Goal: Obtain resource: Download file/media

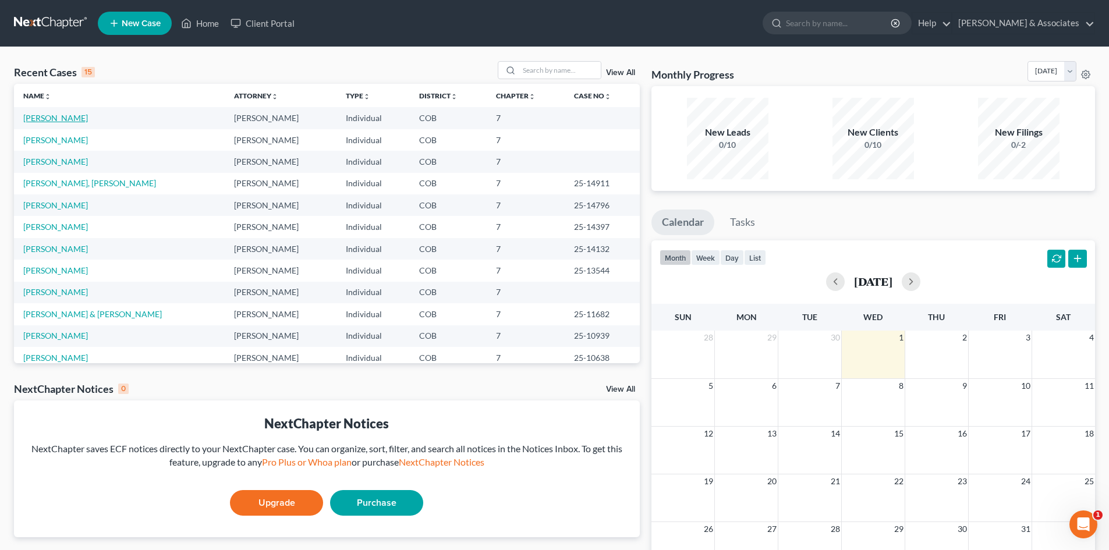
click at [73, 119] on link "[PERSON_NAME]" at bounding box center [55, 118] width 65 height 10
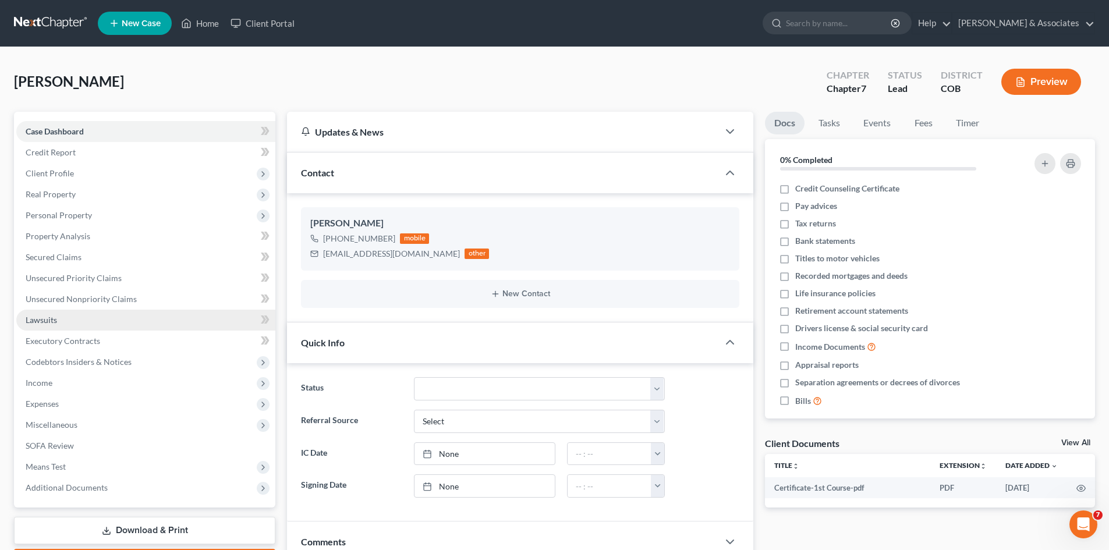
click at [55, 318] on span "Lawsuits" at bounding box center [41, 320] width 31 height 10
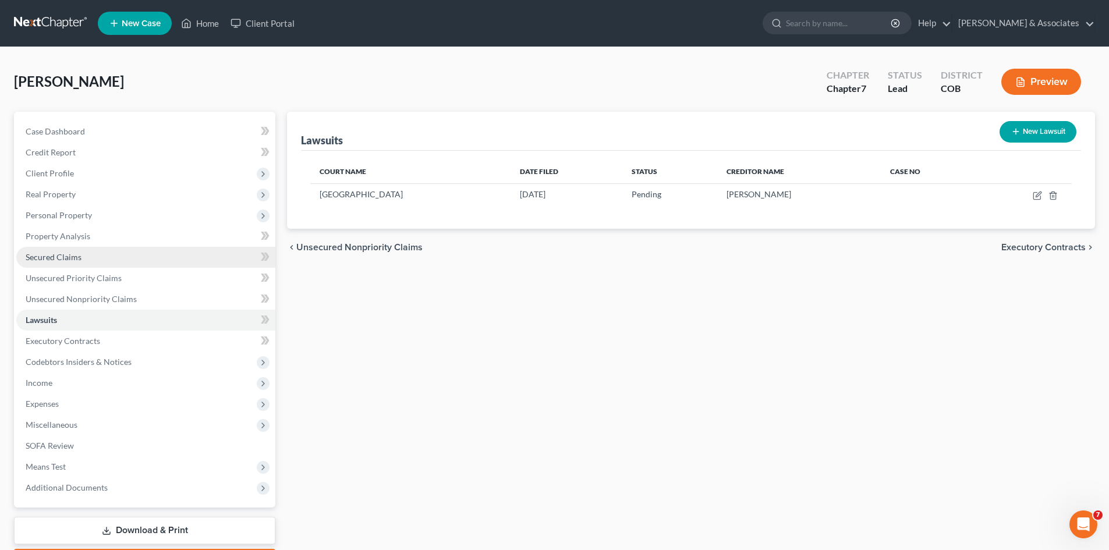
click at [56, 256] on span "Secured Claims" at bounding box center [54, 257] width 56 height 10
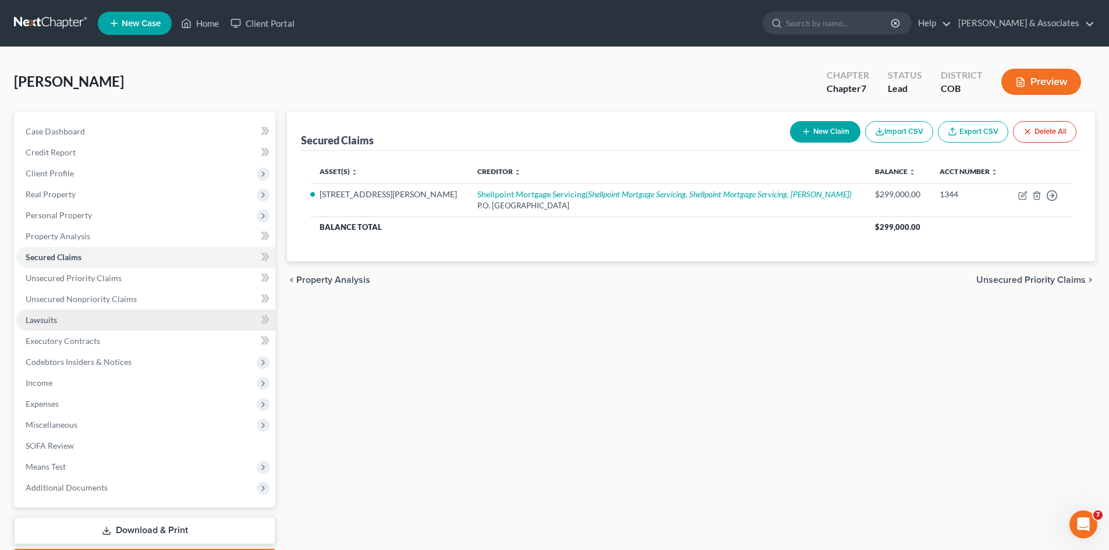
click at [77, 322] on link "Lawsuits" at bounding box center [145, 320] width 259 height 21
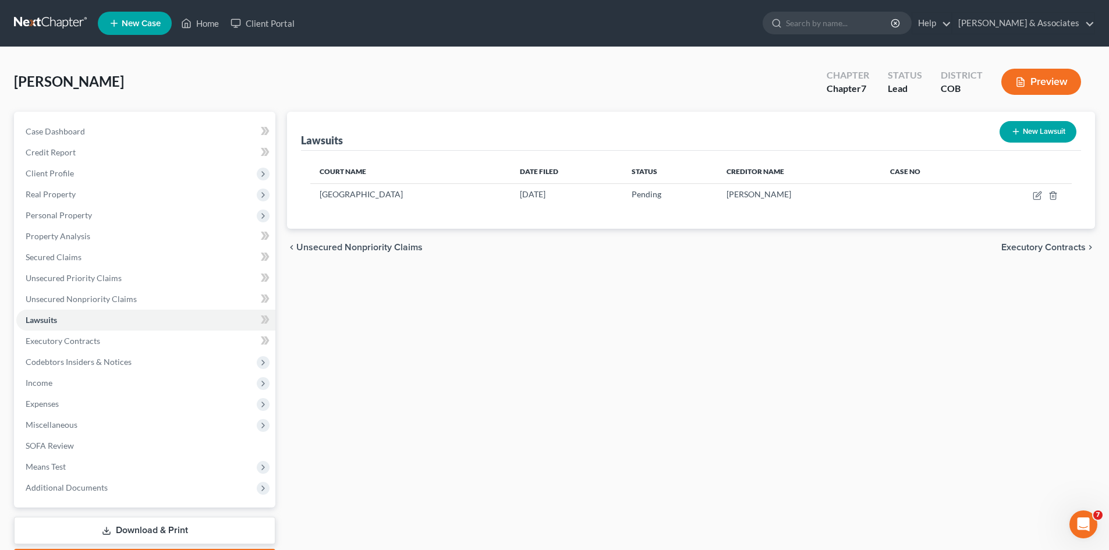
click at [147, 527] on link "Download & Print" at bounding box center [144, 530] width 261 height 27
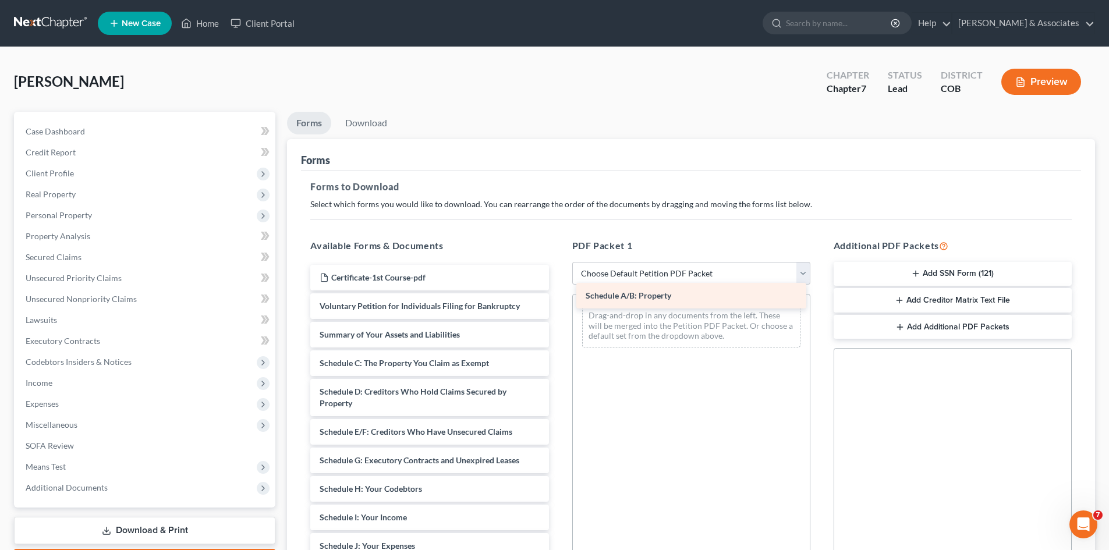
drag, startPoint x: 402, startPoint y: 367, endPoint x: 668, endPoint y: 299, distance: 274.4
click at [558, 299] on div "Schedule A/B: Property Certificate-1st Course-pdf Voluntary Petition for Indivi…" at bounding box center [429, 543] width 257 height 557
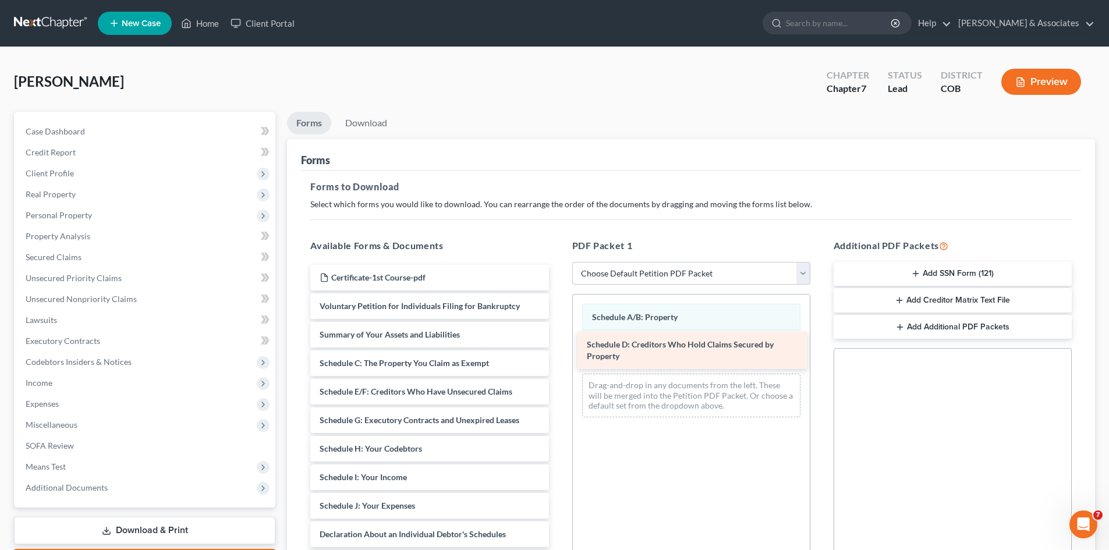
drag, startPoint x: 396, startPoint y: 399, endPoint x: 664, endPoint y: 352, distance: 271.3
click at [558, 352] on div "Schedule D: Creditors Who Hold Claims Secured by Property Certificate-1st Cours…" at bounding box center [429, 523] width 257 height 517
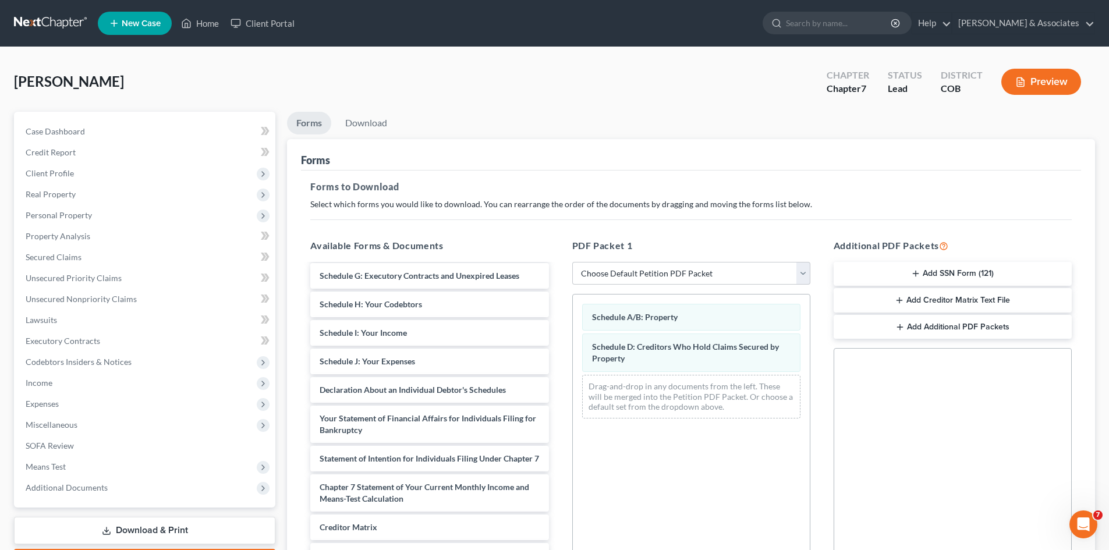
scroll to position [146, 0]
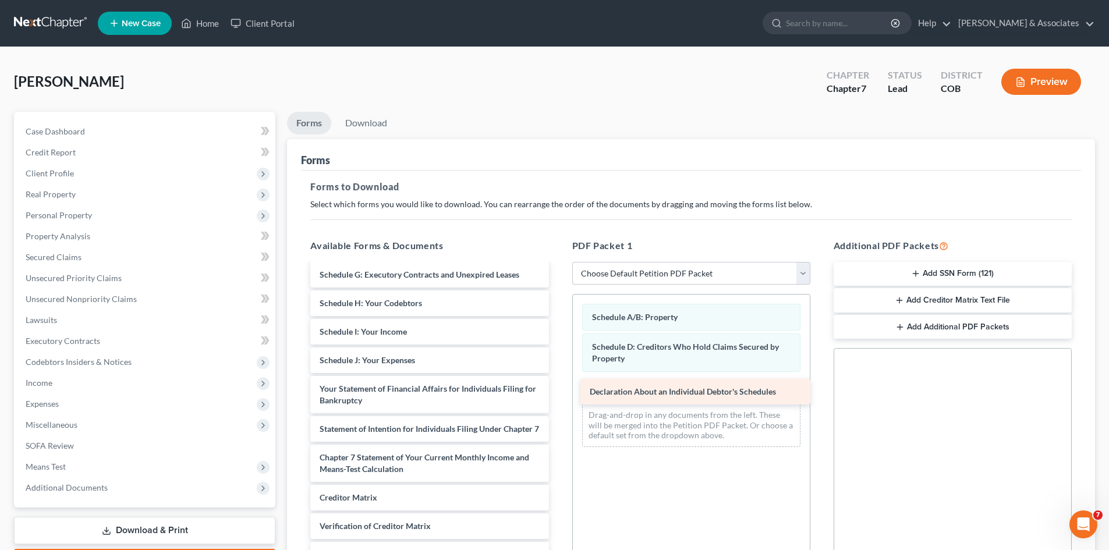
drag, startPoint x: 445, startPoint y: 390, endPoint x: 715, endPoint y: 393, distance: 270.1
click at [558, 393] on div "Declaration About an Individual Debtor's Schedules Certificate-1st Course-pdf V…" at bounding box center [429, 363] width 257 height 488
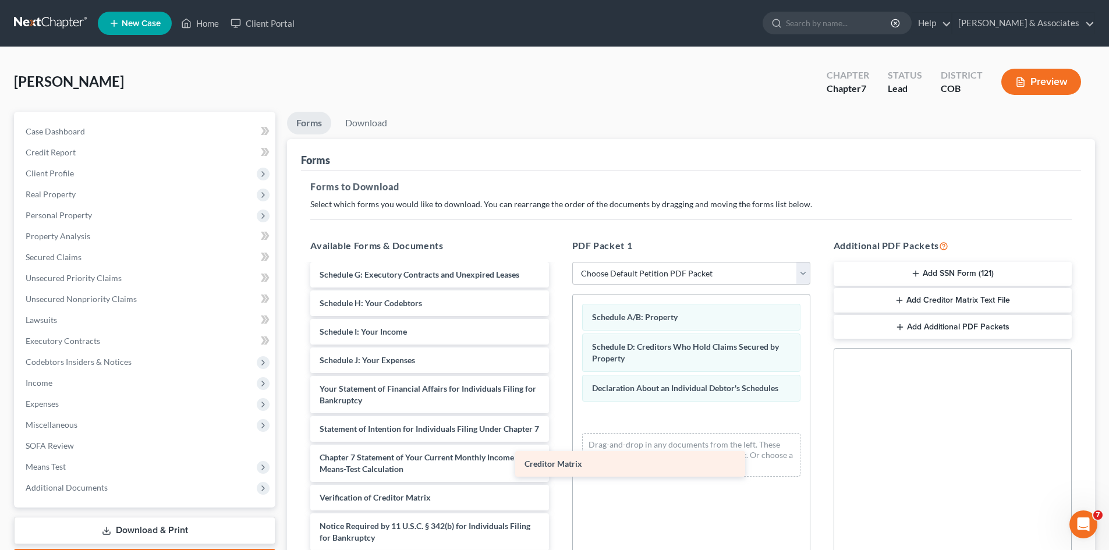
scroll to position [157, 0]
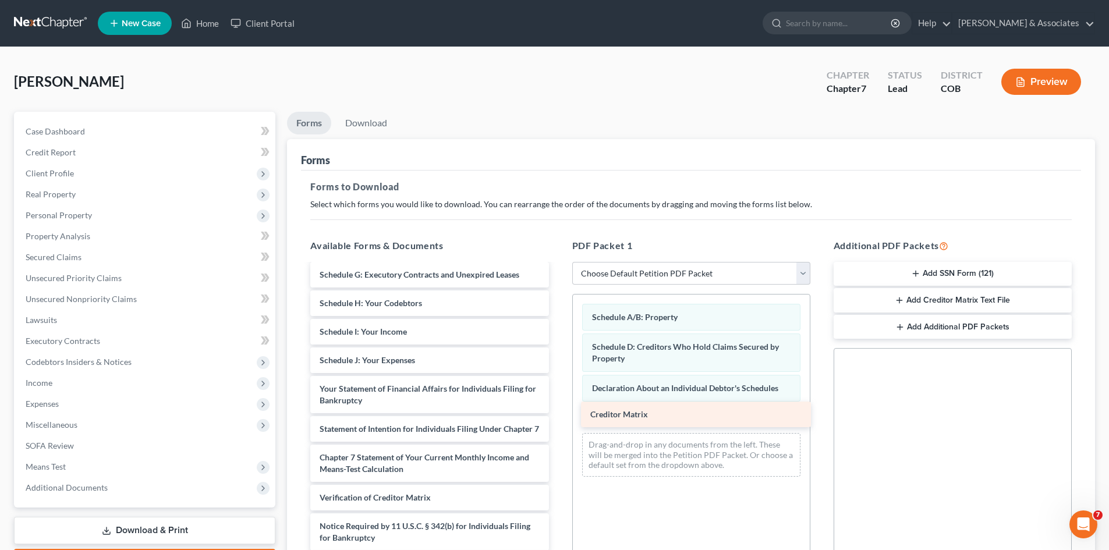
drag, startPoint x: 404, startPoint y: 472, endPoint x: 675, endPoint y: 417, distance: 276.3
click at [558, 417] on div "Creditor Matrix Certificate-1st Course-pdf Voluntary Petition for Individuals F…" at bounding box center [429, 349] width 257 height 460
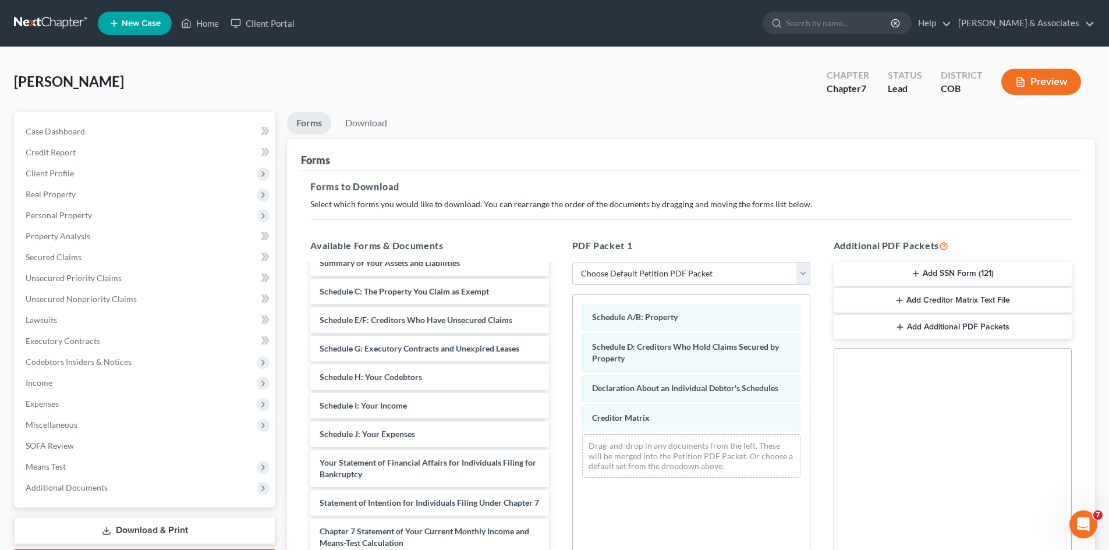
scroll to position [70, 0]
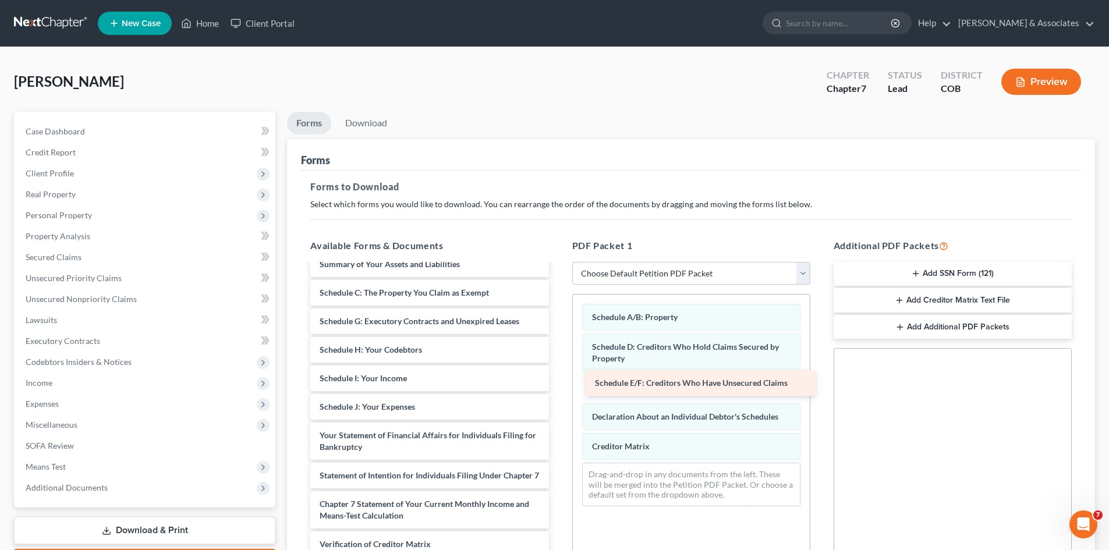
drag, startPoint x: 492, startPoint y: 322, endPoint x: 767, endPoint y: 384, distance: 282.2
click at [558, 384] on div "Schedule E/F: Creditors Who Have Unsecured Claims Certificate-1st Course-pdf Vo…" at bounding box center [429, 409] width 257 height 431
drag, startPoint x: 963, startPoint y: 298, endPoint x: 838, endPoint y: 435, distance: 185.4
click at [839, 439] on div "Additional PDF Packets Add SSN Form (121) Add Creditor Matrix Text File Add Add…" at bounding box center [952, 426] width 261 height 395
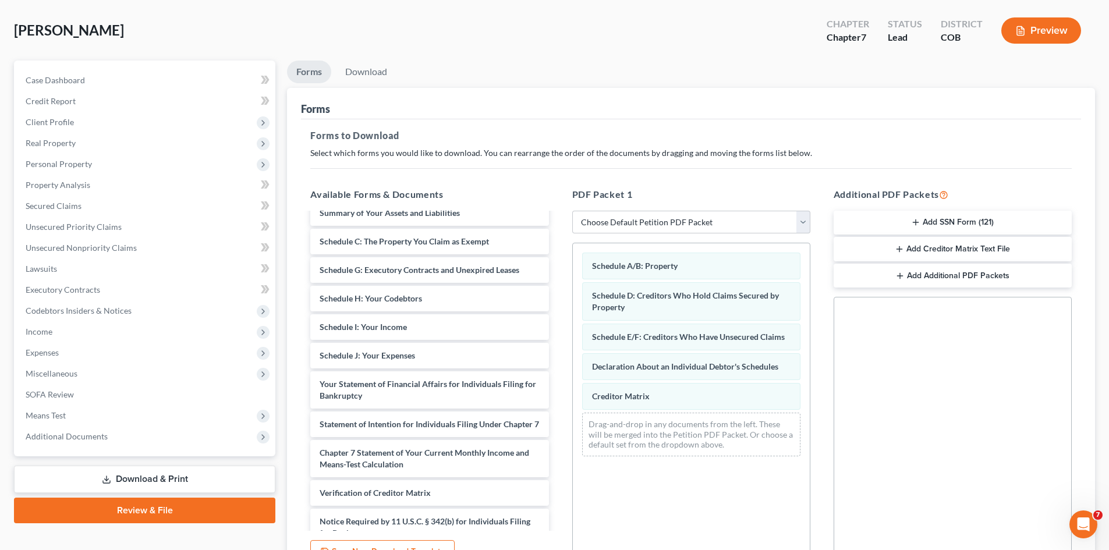
scroll to position [54, 0]
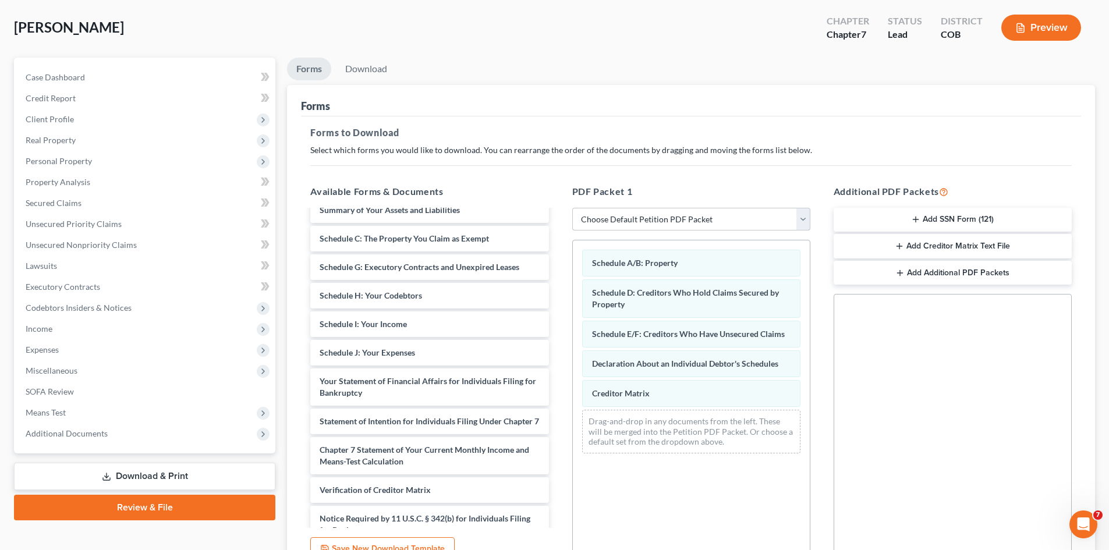
drag, startPoint x: 804, startPoint y: 217, endPoint x: 790, endPoint y: 229, distance: 18.2
click at [802, 218] on select "Choose Default Petition PDF Packet Complete Bankruptcy Petition (all forms and …" at bounding box center [691, 219] width 238 height 23
select select "2"
click at [572, 208] on select "Choose Default Petition PDF Packet Complete Bankruptcy Petition (all forms and …" at bounding box center [691, 219] width 238 height 23
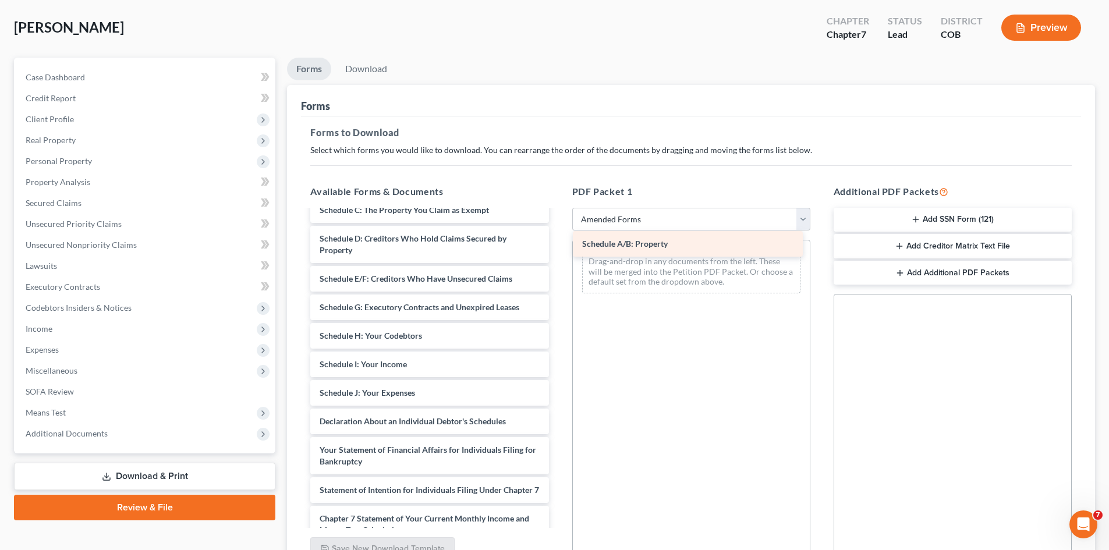
drag, startPoint x: 400, startPoint y: 211, endPoint x: 662, endPoint y: 245, distance: 264.7
click at [558, 245] on div "Schedule A/B: Property Voluntary Petition for Individuals Filing for Bankruptcy…" at bounding box center [429, 404] width 257 height 529
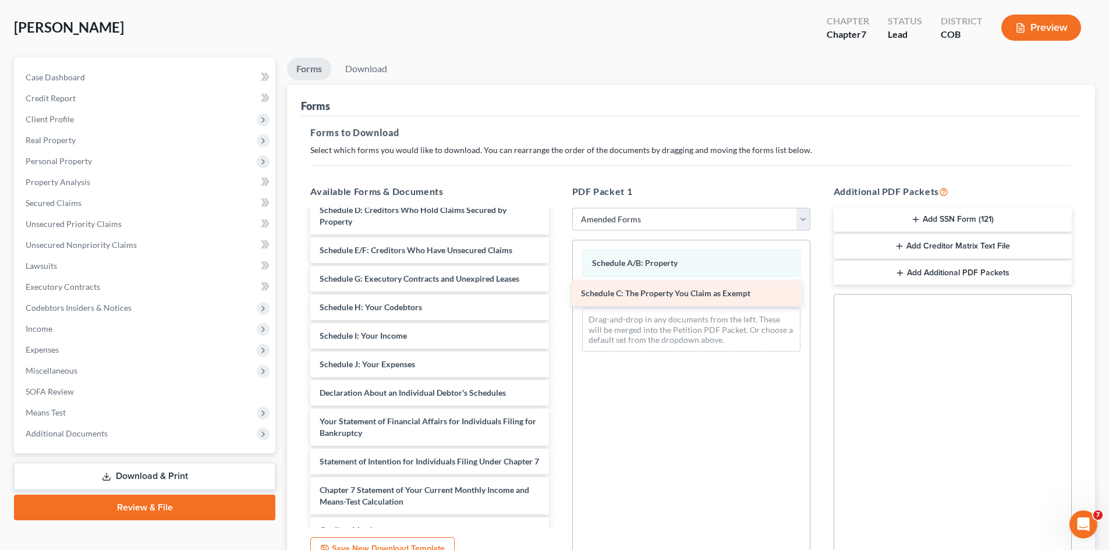
drag, startPoint x: 404, startPoint y: 217, endPoint x: 665, endPoint y: 300, distance: 274.3
click at [558, 300] on div "Schedule C: The Property You Claim as Exempt Voluntary Petition for Individuals…" at bounding box center [429, 390] width 257 height 500
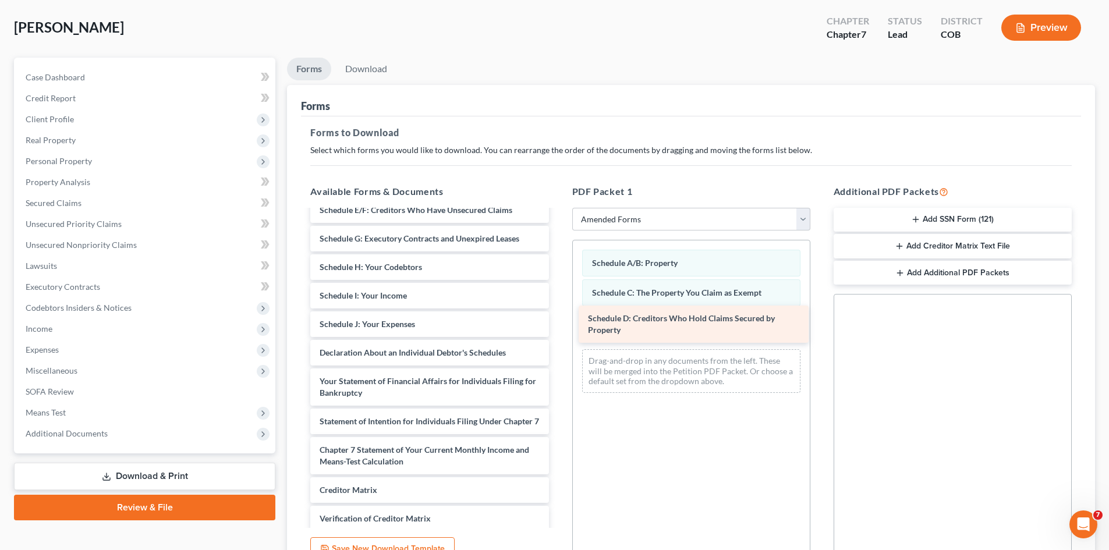
drag, startPoint x: 400, startPoint y: 219, endPoint x: 669, endPoint y: 328, distance: 289.4
click at [558, 328] on div "Schedule D: Creditors Who Hold Claims Secured by Property Voluntary Petition fo…" at bounding box center [429, 370] width 257 height 460
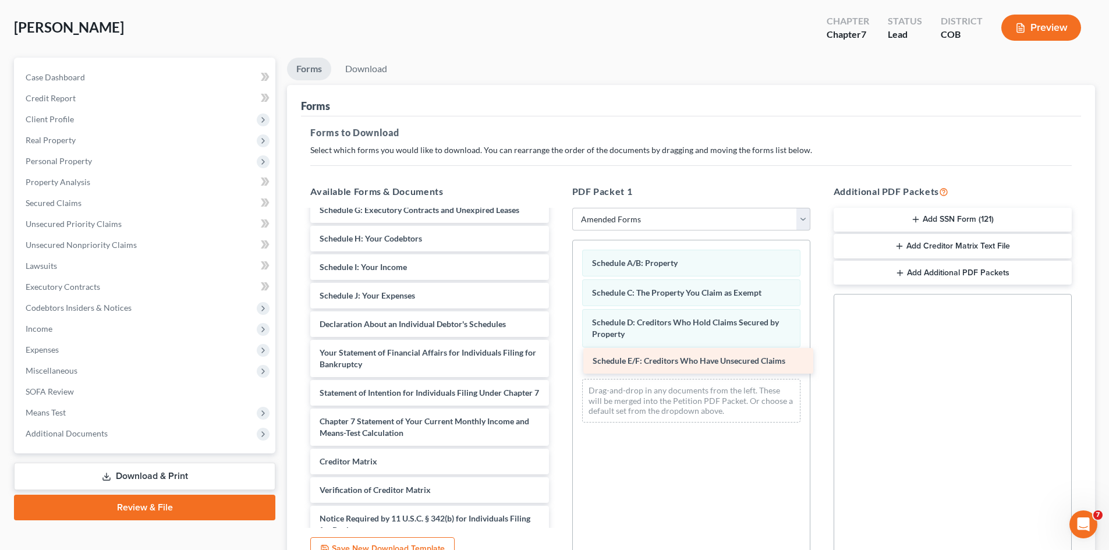
drag, startPoint x: 395, startPoint y: 210, endPoint x: 668, endPoint y: 360, distance: 311.9
click at [558, 360] on div "Schedule E/F: Creditors Who Have Unsecured Claims Voluntary Petition for Indivi…" at bounding box center [429, 355] width 257 height 431
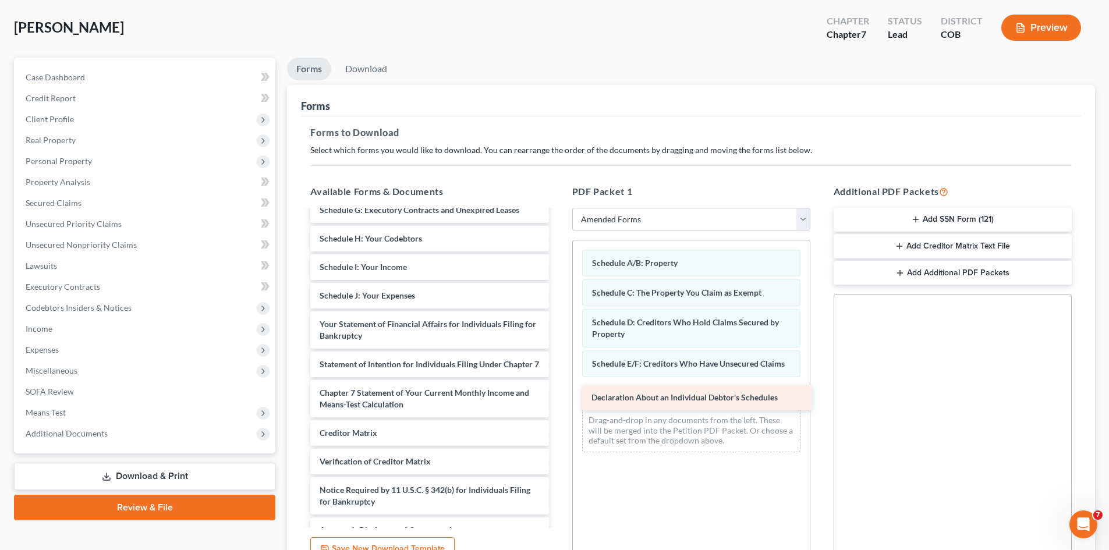
drag, startPoint x: 469, startPoint y: 328, endPoint x: 741, endPoint y: 402, distance: 281.5
click at [558, 402] on div "Declaration About an Individual Debtor's Schedules Voluntary Petition for Indiv…" at bounding box center [429, 341] width 257 height 403
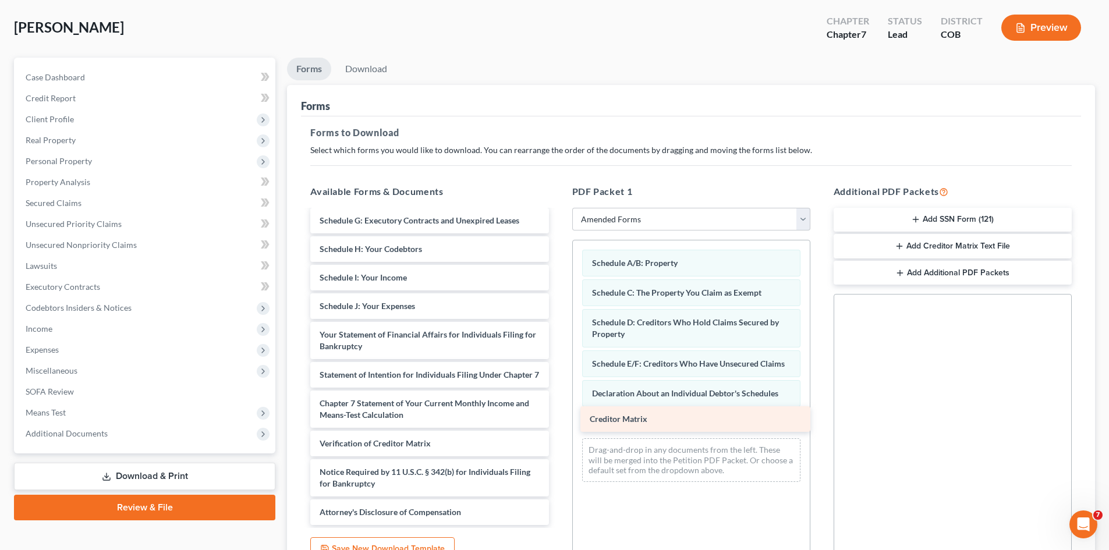
drag, startPoint x: 391, startPoint y: 444, endPoint x: 661, endPoint y: 418, distance: 271.3
click at [558, 418] on div "Creditor Matrix Voluntary Petition for Individuals Filing for Bankruptcy Summar…" at bounding box center [429, 338] width 257 height 374
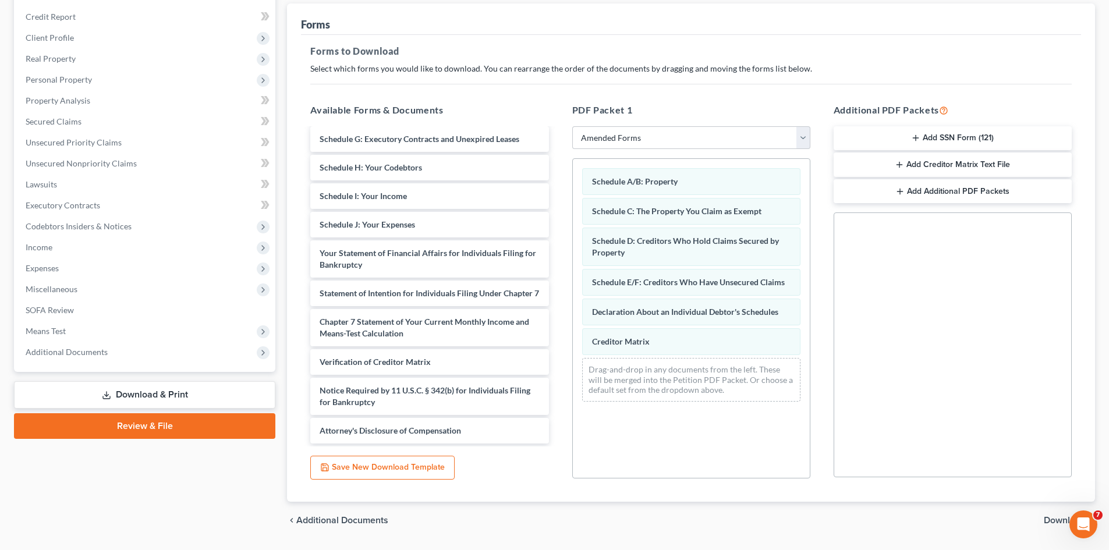
scroll to position [169, 0]
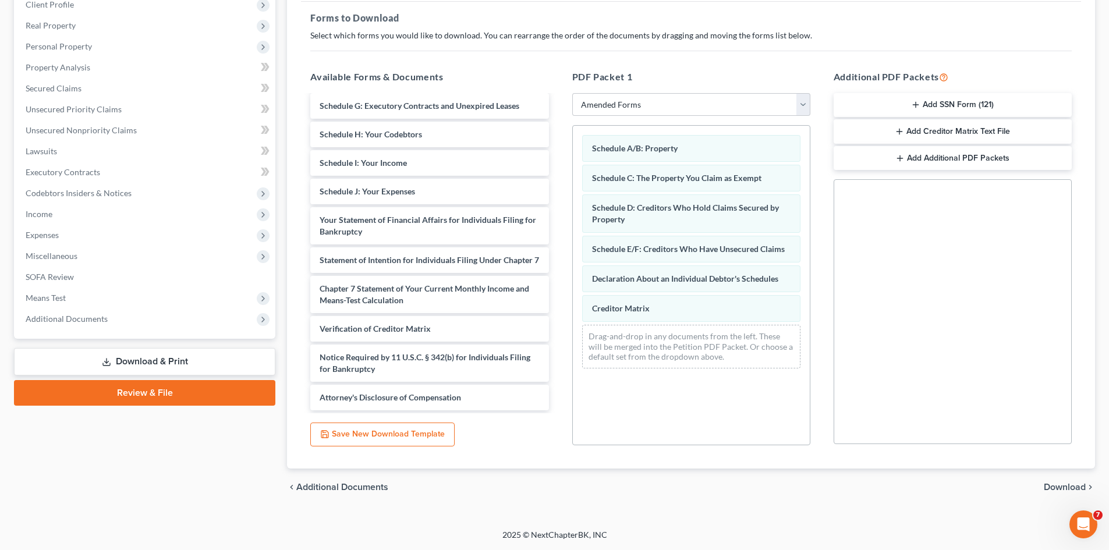
click at [1077, 489] on span "Download" at bounding box center [1065, 487] width 42 height 9
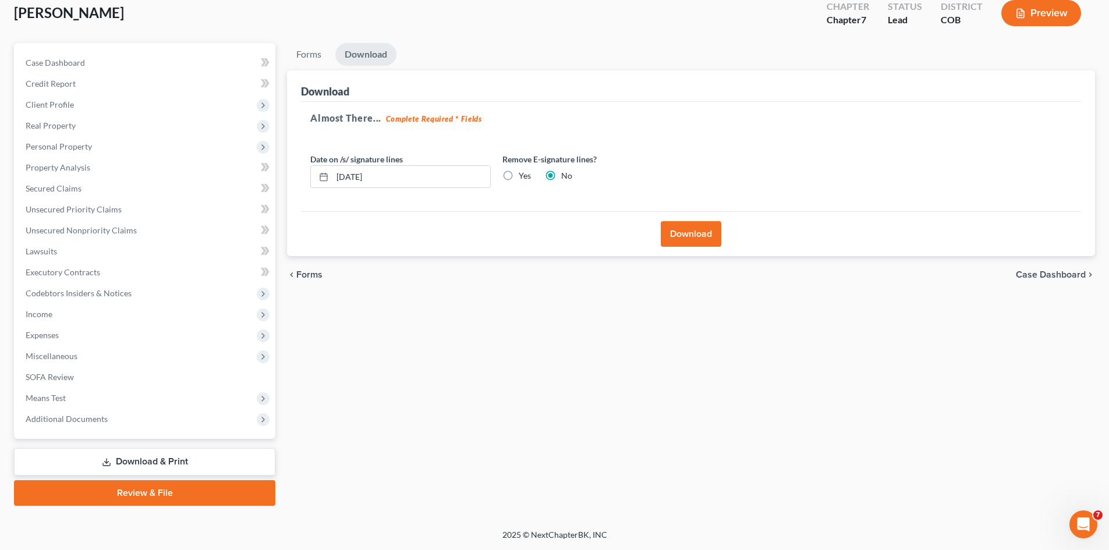
click at [690, 233] on button "Download" at bounding box center [691, 234] width 61 height 26
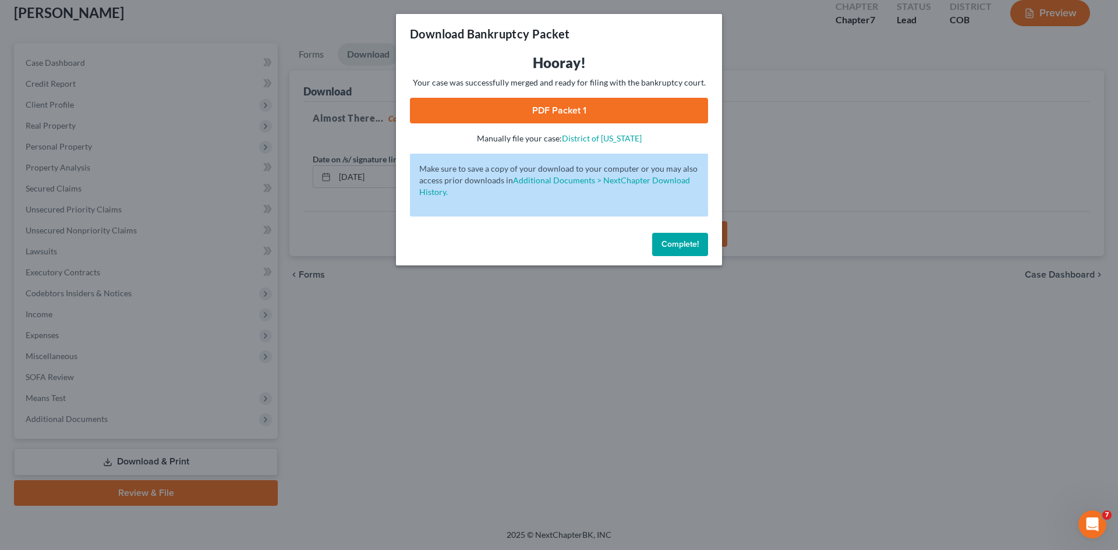
click at [547, 112] on link "PDF Packet 1" at bounding box center [559, 111] width 298 height 26
click at [61, 121] on div "Download Bankruptcy Packet Hooray! Your case was successfully merged and ready …" at bounding box center [559, 275] width 1118 height 550
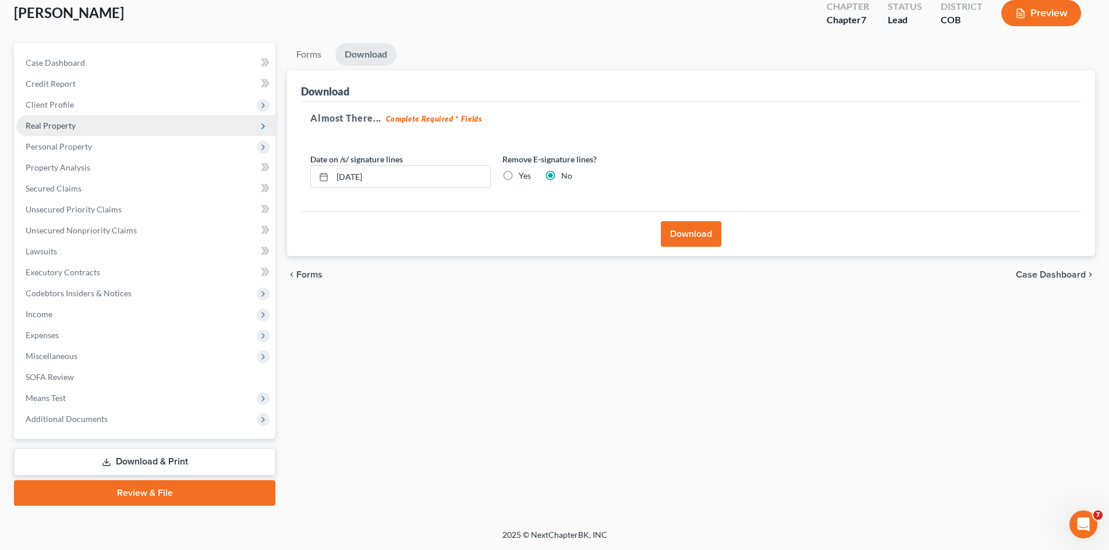
click at [61, 125] on span "Real Property" at bounding box center [51, 125] width 50 height 10
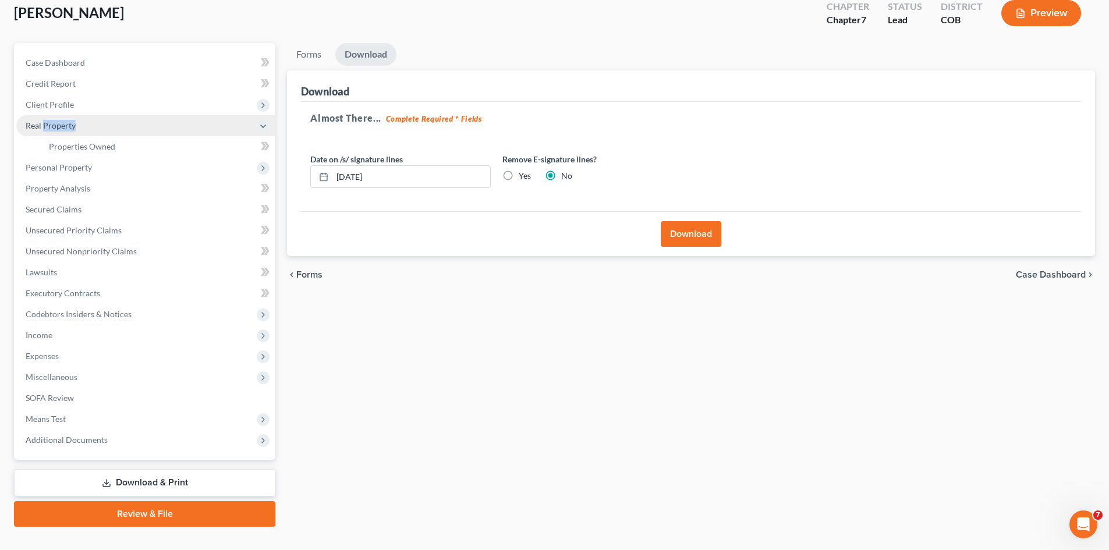
click at [61, 125] on span "Real Property" at bounding box center [51, 125] width 50 height 10
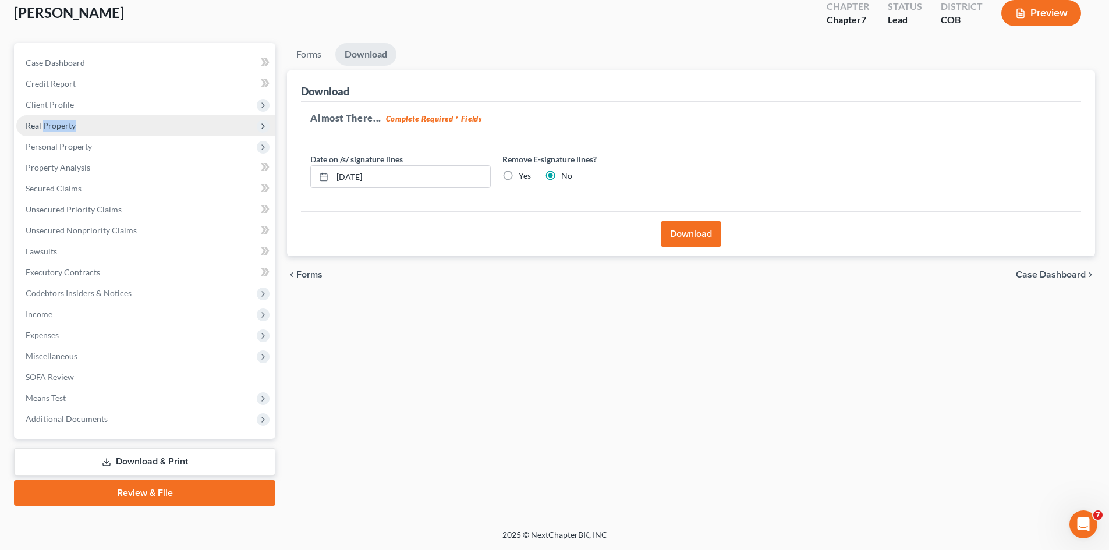
click at [60, 125] on span "Real Property" at bounding box center [51, 125] width 50 height 10
click at [29, 123] on span "Real Property" at bounding box center [51, 125] width 50 height 10
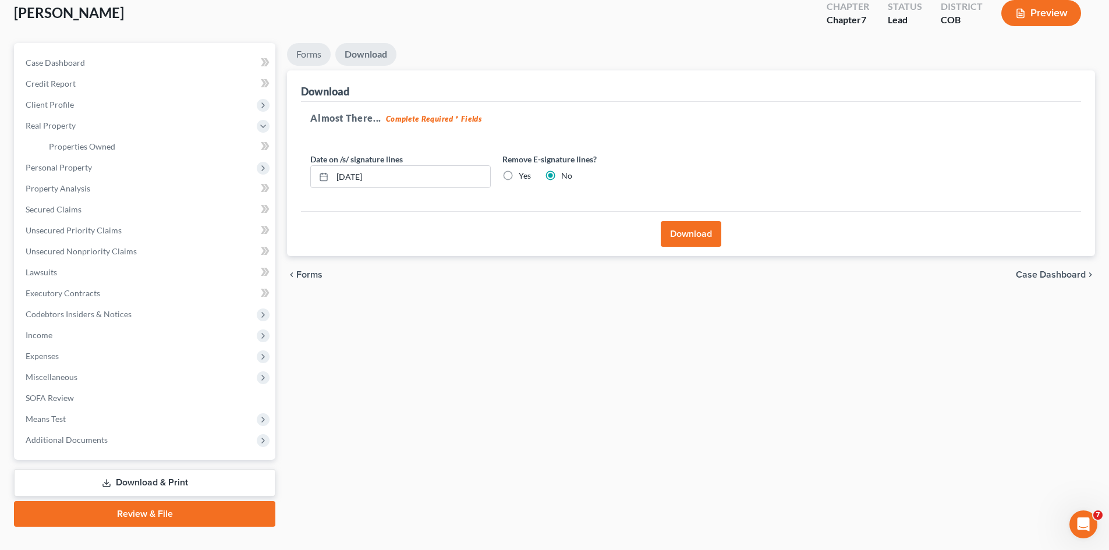
click at [307, 53] on link "Forms" at bounding box center [309, 54] width 44 height 23
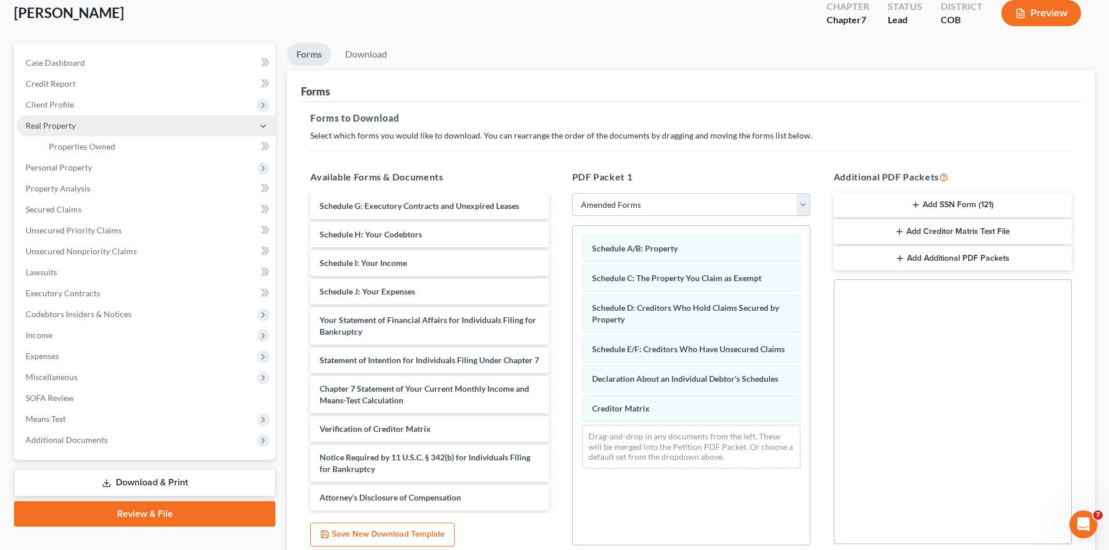
click at [52, 125] on span "Real Property" at bounding box center [51, 125] width 50 height 10
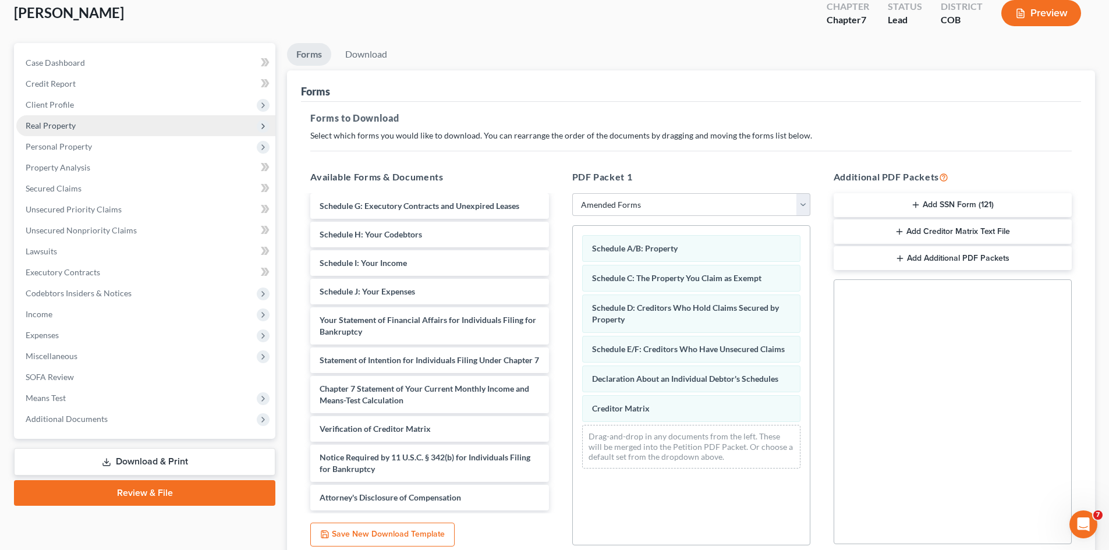
click at [52, 125] on span "Real Property" at bounding box center [51, 125] width 50 height 10
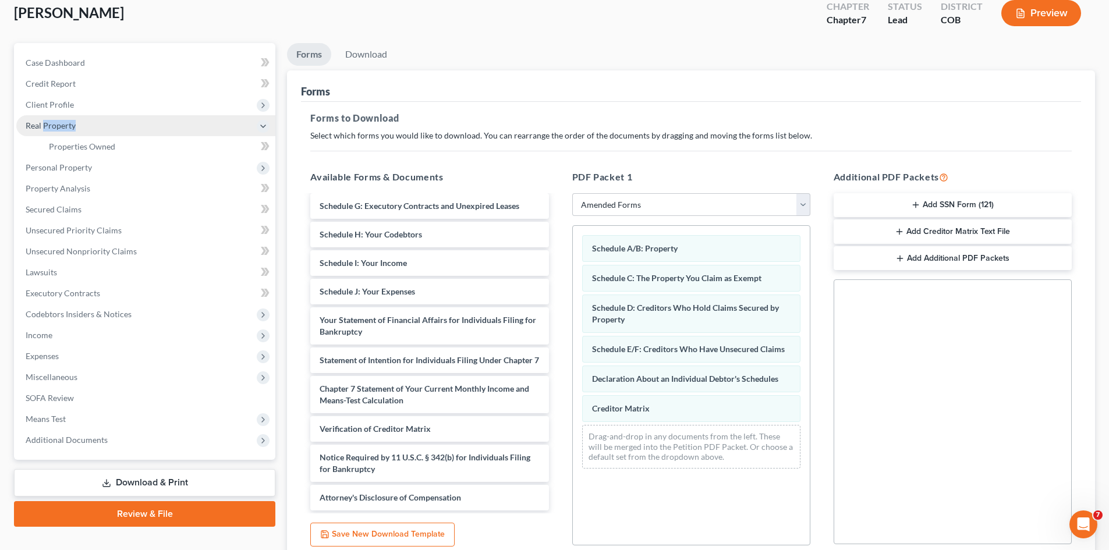
click at [52, 125] on span "Real Property" at bounding box center [51, 125] width 50 height 10
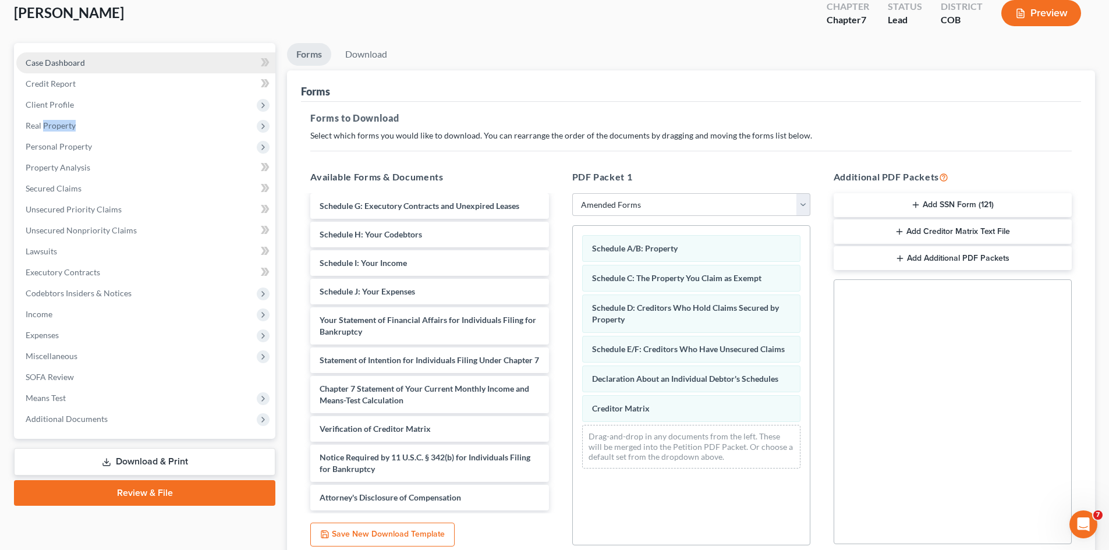
click at [51, 65] on span "Case Dashboard" at bounding box center [55, 63] width 59 height 10
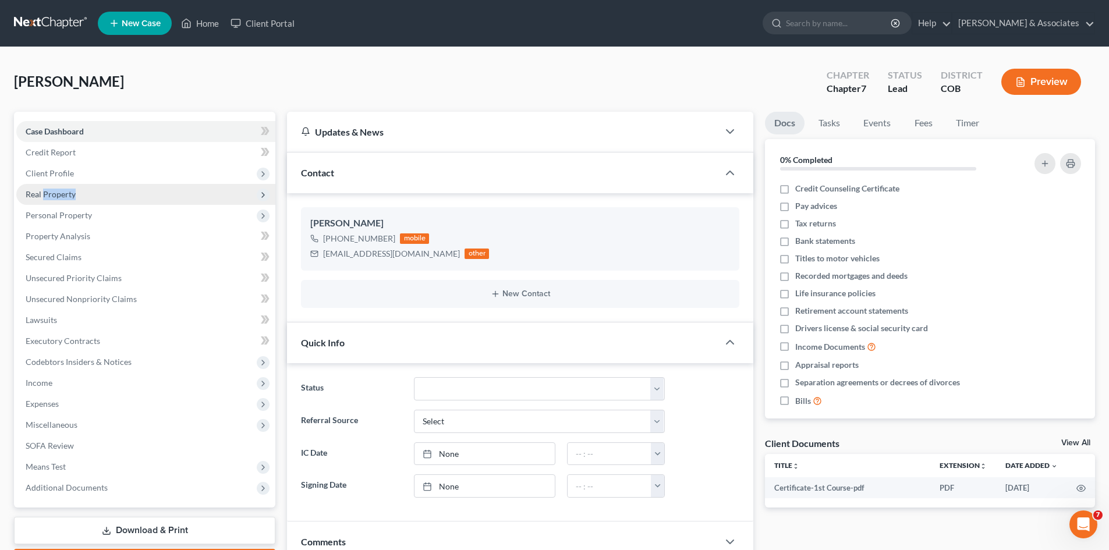
click at [55, 193] on span "Real Property" at bounding box center [51, 194] width 50 height 10
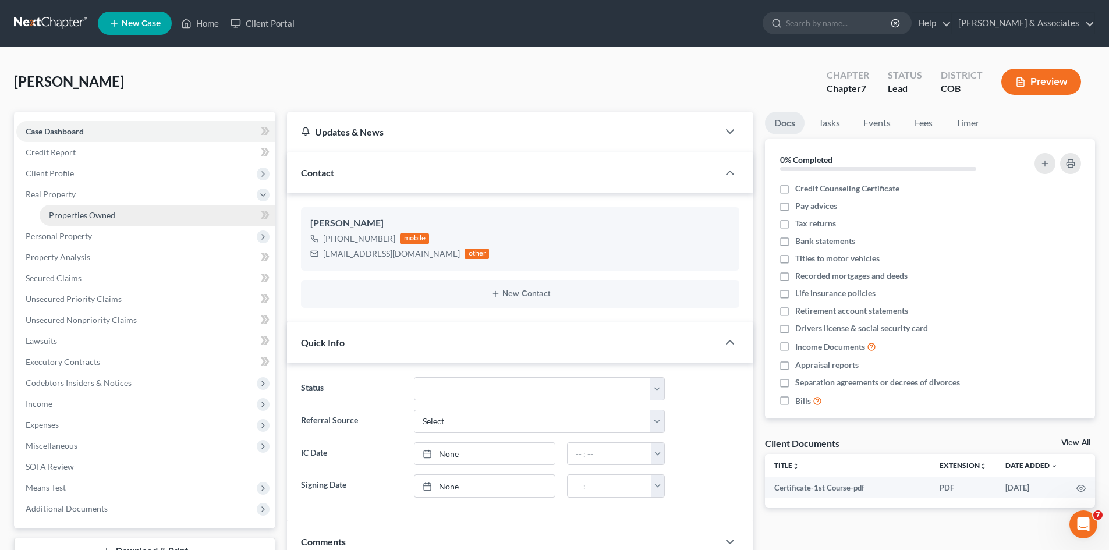
click at [70, 218] on span "Properties Owned" at bounding box center [82, 215] width 66 height 10
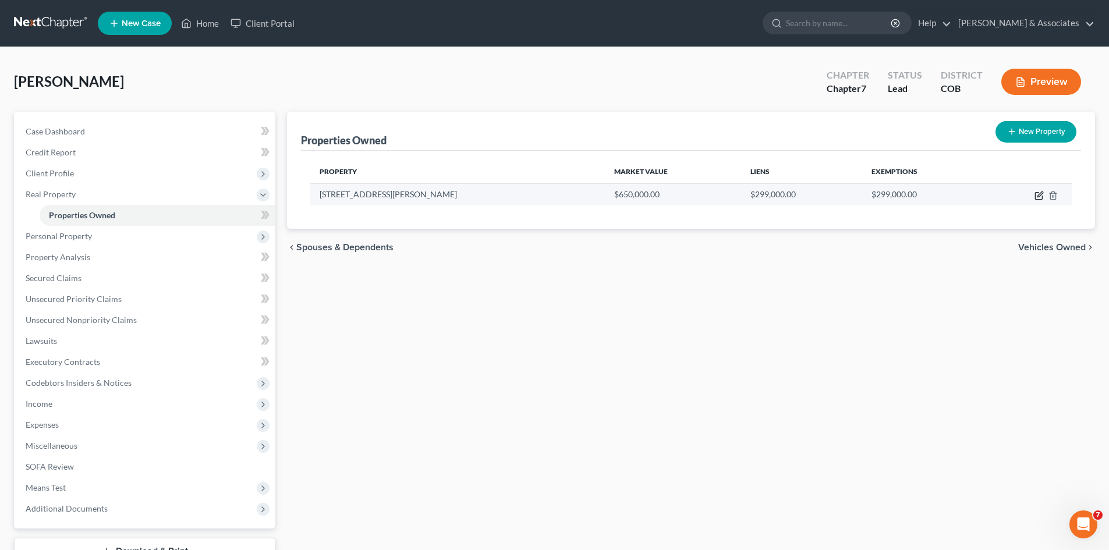
click at [1038, 191] on icon "button" at bounding box center [1038, 195] width 9 height 9
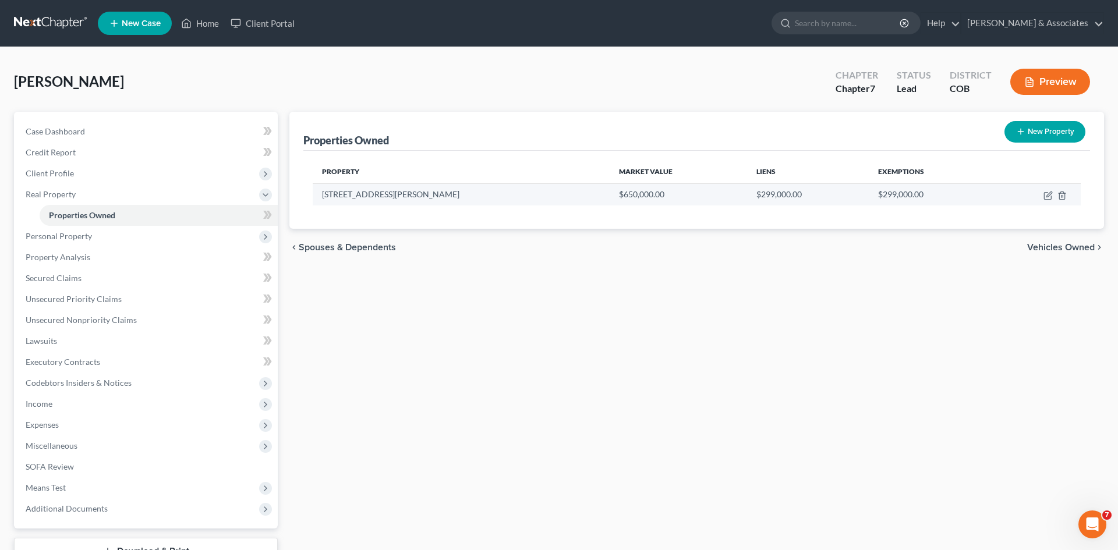
select select "5"
select select "2"
select select "0"
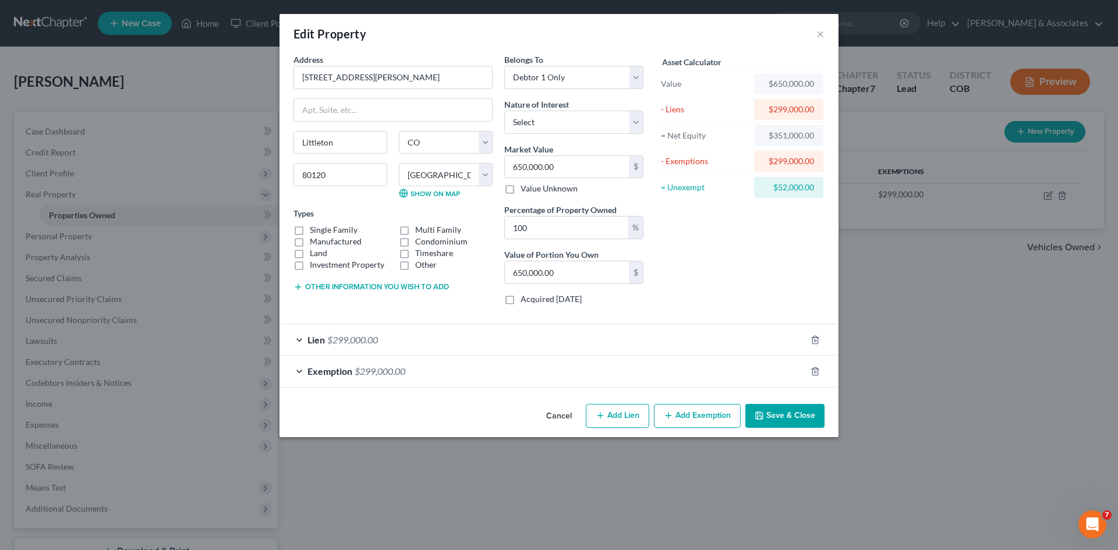
click at [310, 228] on label "Single Family" at bounding box center [334, 230] width 48 height 12
click at [314, 228] on input "Single Family" at bounding box center [318, 228] width 8 height 8
checkbox input "true"
click at [784, 419] on button "Save & Close" at bounding box center [784, 416] width 79 height 24
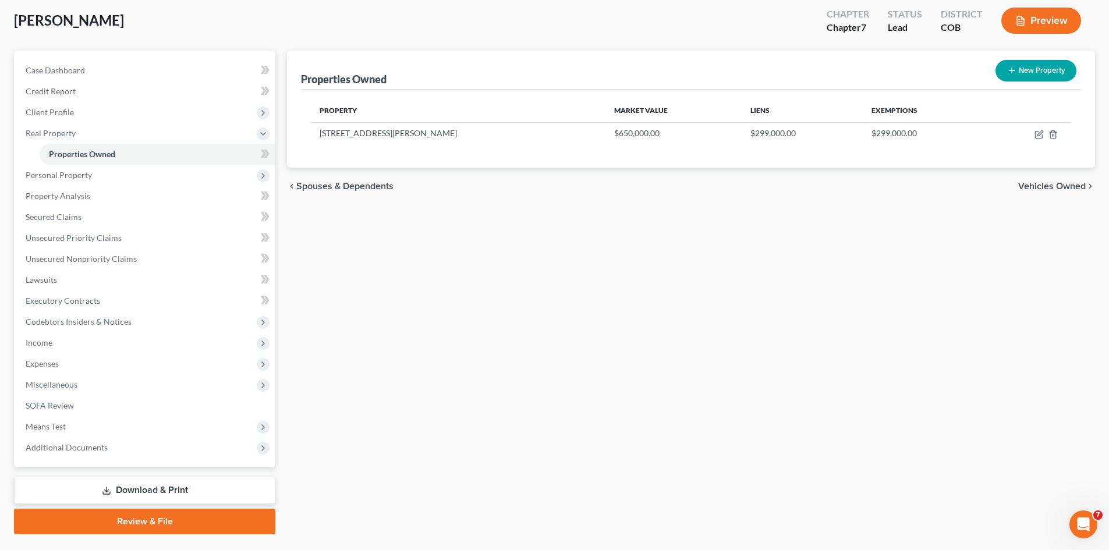
scroll to position [90, 0]
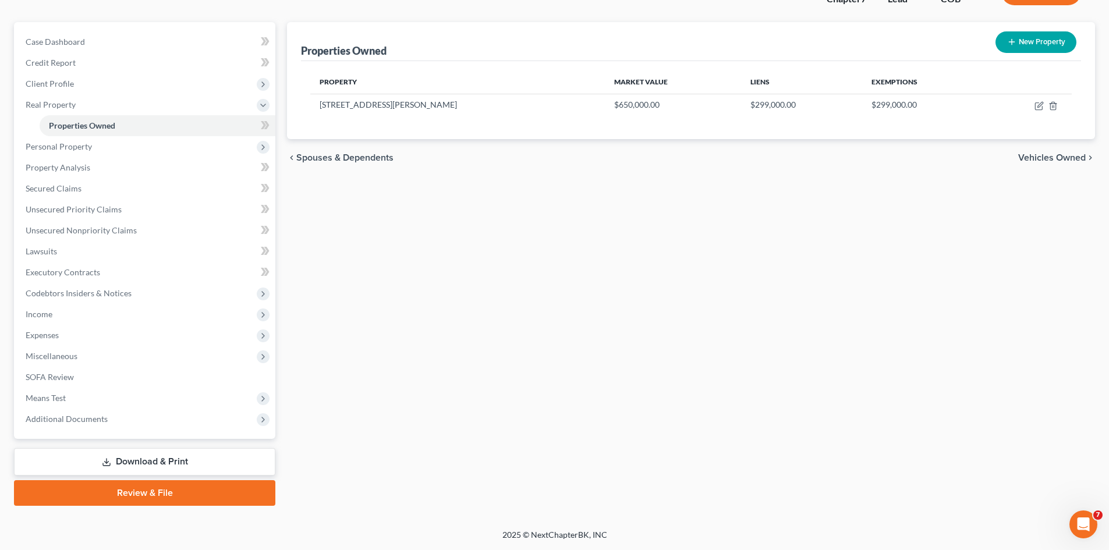
click at [132, 458] on link "Download & Print" at bounding box center [144, 461] width 261 height 27
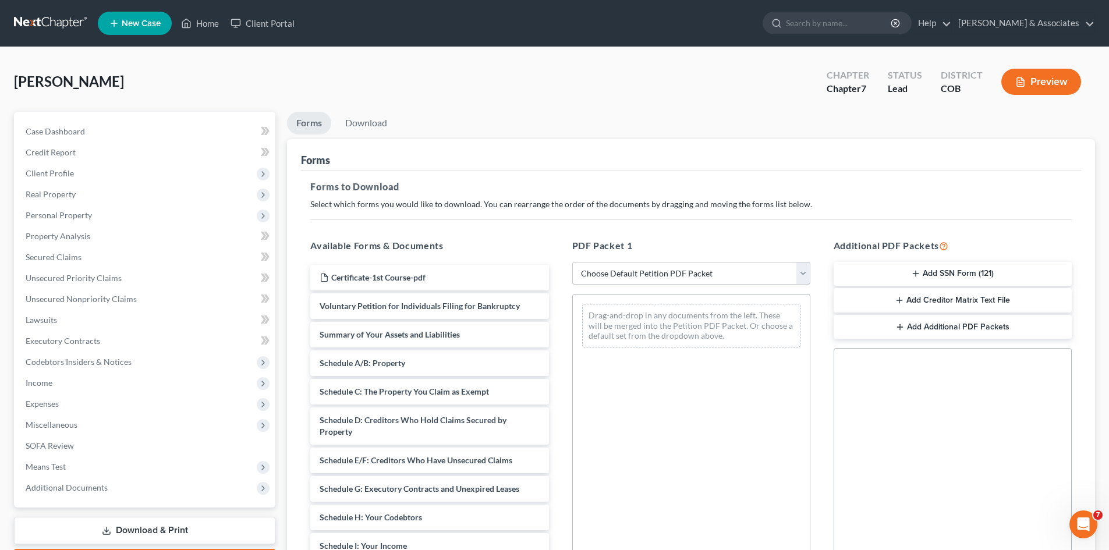
click at [805, 276] on select "Choose Default Petition PDF Packet Complete Bankruptcy Petition (all forms and …" at bounding box center [691, 273] width 238 height 23
select select "2"
click at [572, 262] on select "Choose Default Petition PDF Packet Complete Bankruptcy Petition (all forms and …" at bounding box center [691, 273] width 238 height 23
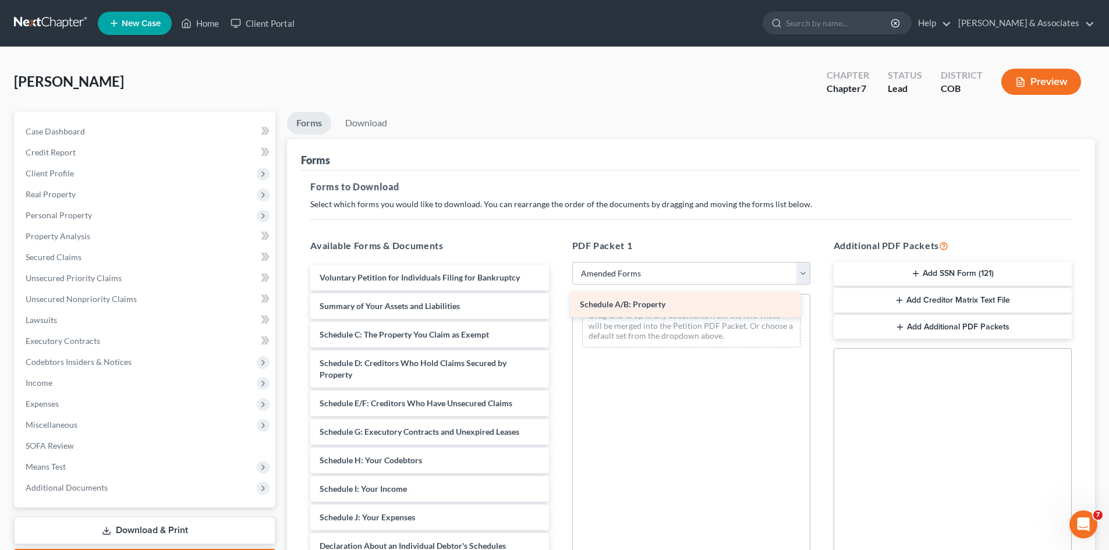
drag, startPoint x: 368, startPoint y: 335, endPoint x: 629, endPoint y: 305, distance: 261.9
click at [558, 305] on div "Schedule A/B: Property Voluntary Petition for Individuals Filing for Bankruptcy…" at bounding box center [429, 529] width 257 height 529
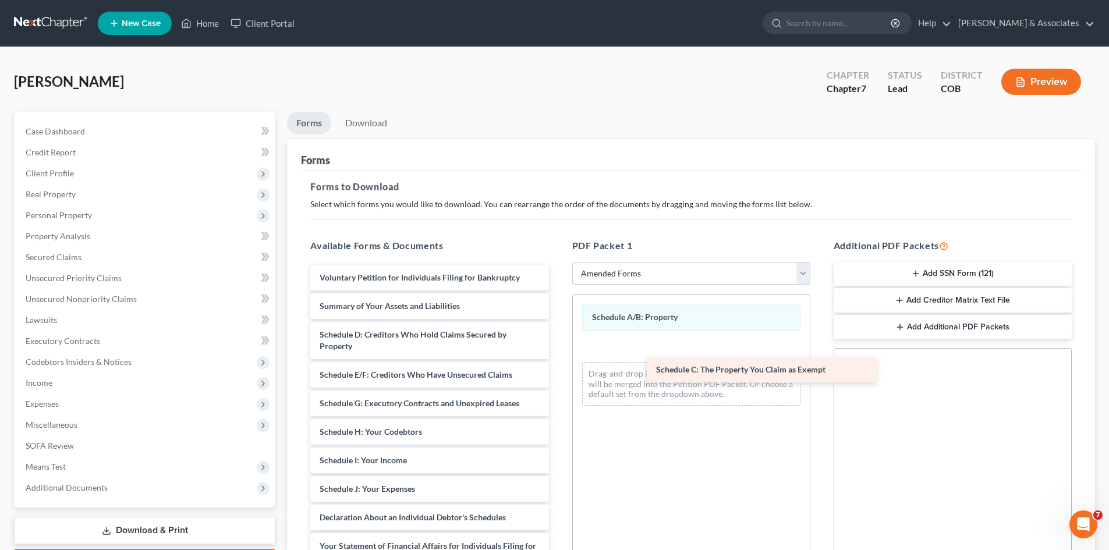
drag, startPoint x: 379, startPoint y: 338, endPoint x: 715, endPoint y: 373, distance: 338.2
click at [558, 373] on div "Schedule C: The Property You Claim as Exempt Voluntary Petition for Individuals…" at bounding box center [429, 515] width 257 height 500
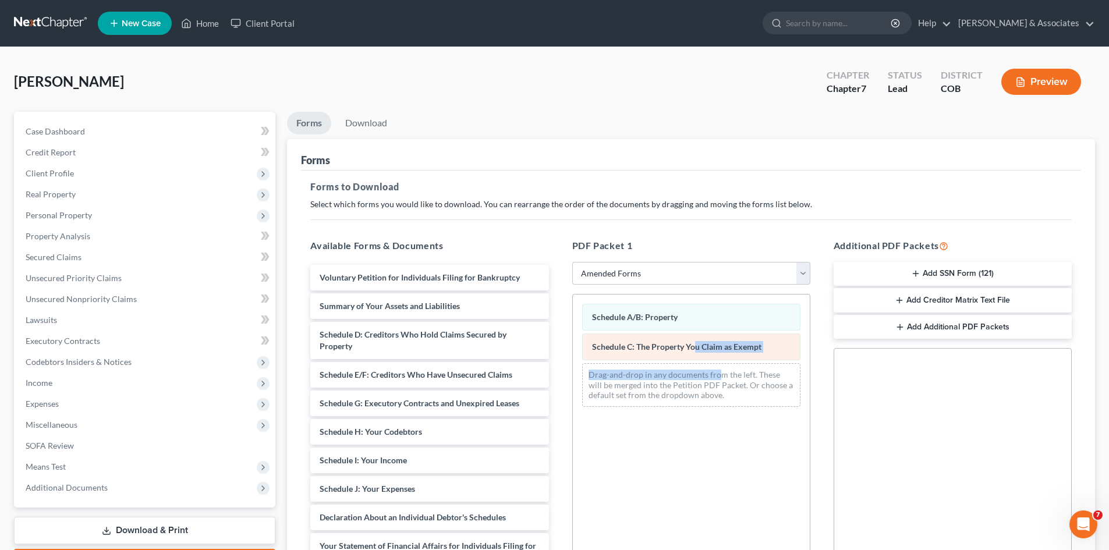
drag, startPoint x: 705, startPoint y: 368, endPoint x: 693, endPoint y: 359, distance: 15.4
click at [693, 359] on div "Schedule A/B: Property Schedule C: The Property You Claim as Exempt Drag-and-dr…" at bounding box center [691, 356] width 237 height 122
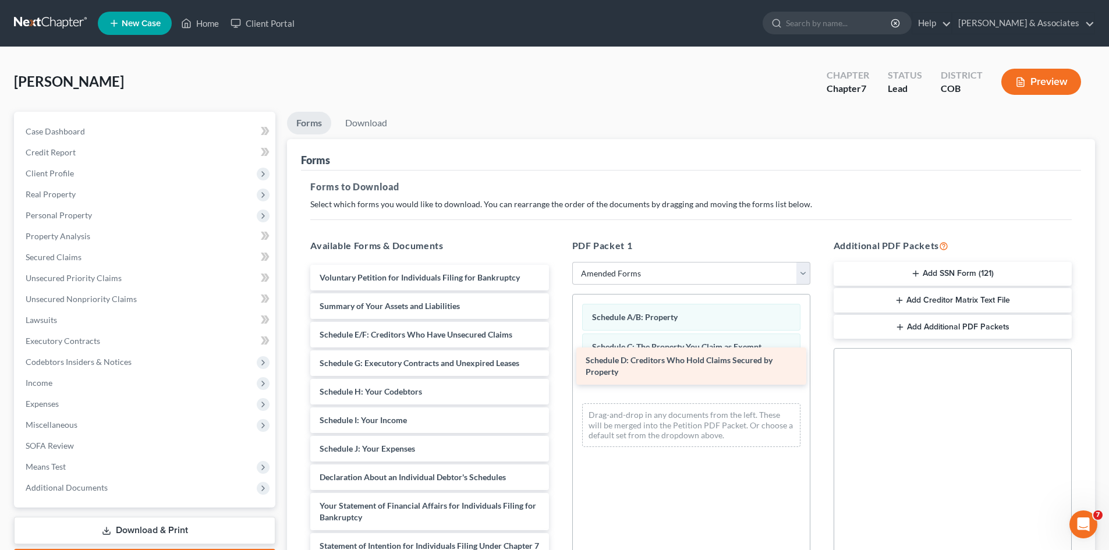
drag, startPoint x: 408, startPoint y: 333, endPoint x: 674, endPoint y: 359, distance: 267.2
click at [558, 359] on div "Schedule D: Creditors Who Hold Claims Secured by Property Voluntary Petition fo…" at bounding box center [429, 495] width 257 height 460
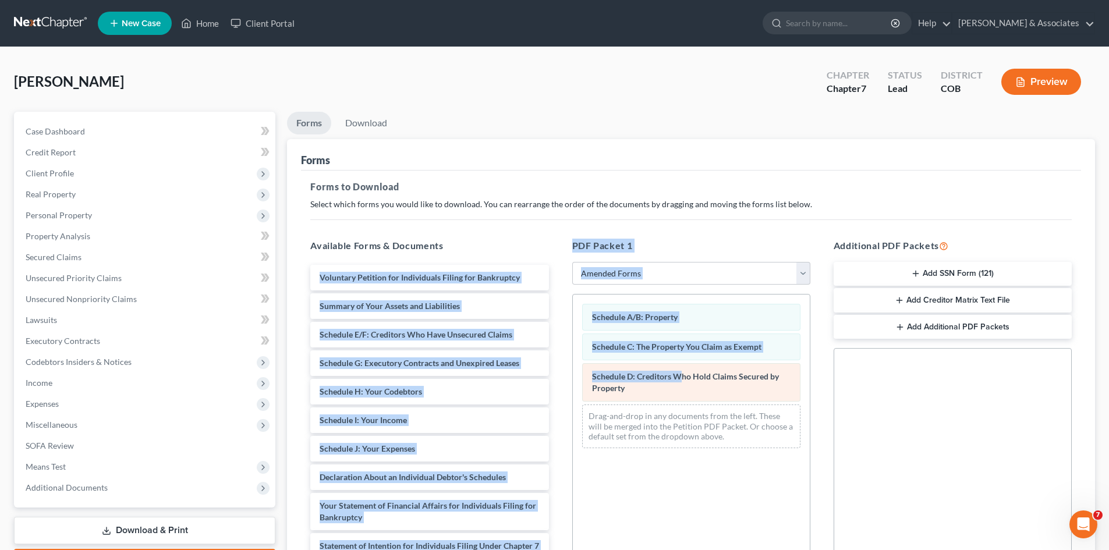
drag, startPoint x: 674, startPoint y: 359, endPoint x: 677, endPoint y: 370, distance: 11.4
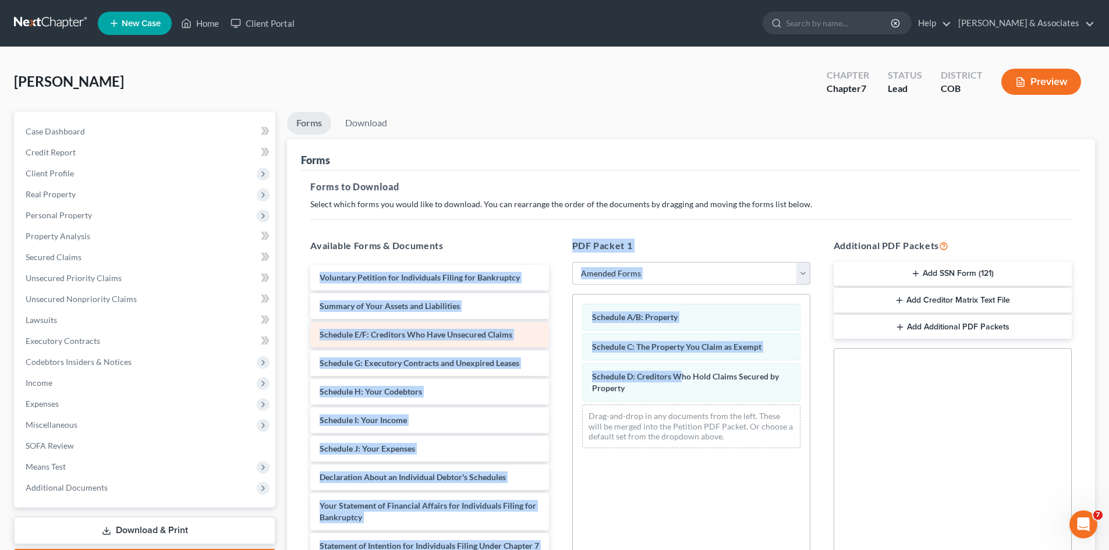
click at [379, 330] on span "Schedule E/F: Creditors Who Have Unsecured Claims" at bounding box center [416, 334] width 193 height 10
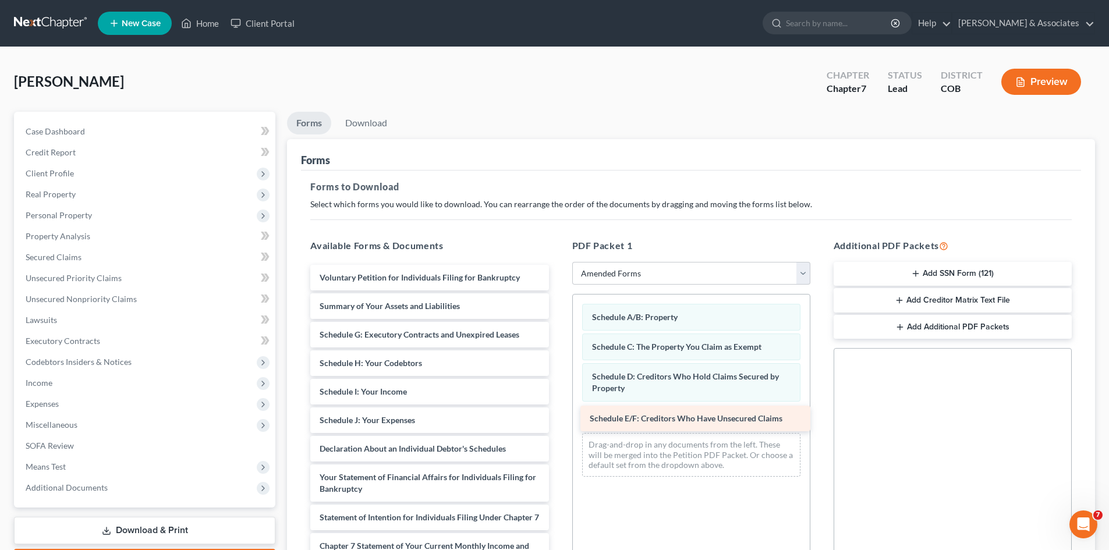
drag, startPoint x: 380, startPoint y: 331, endPoint x: 650, endPoint y: 414, distance: 282.8
click at [558, 414] on div "Schedule E/F: Creditors Who Have Unsecured Claims Voluntary Petition for Indivi…" at bounding box center [429, 480] width 257 height 431
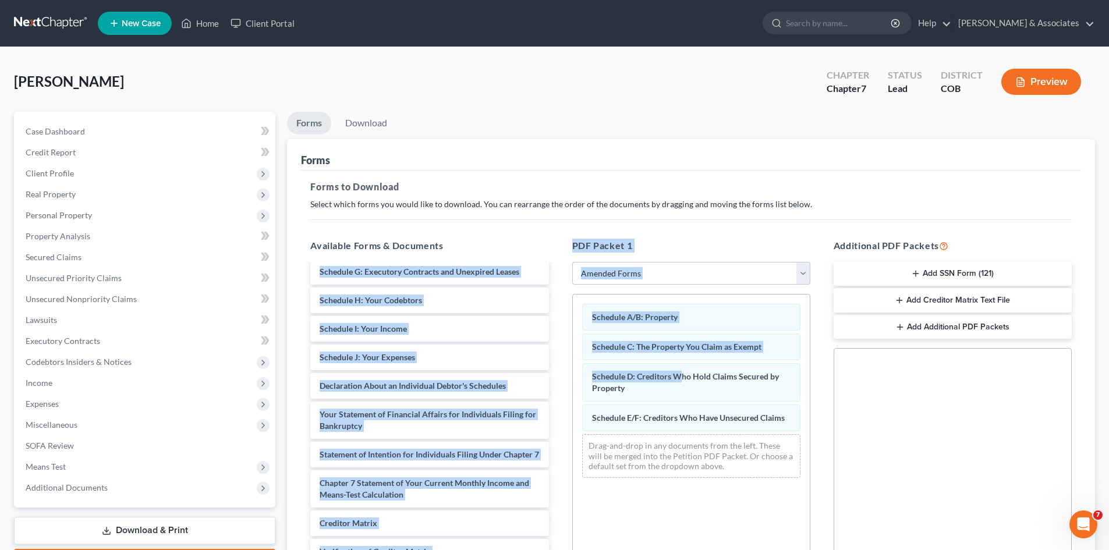
scroll to position [72, 0]
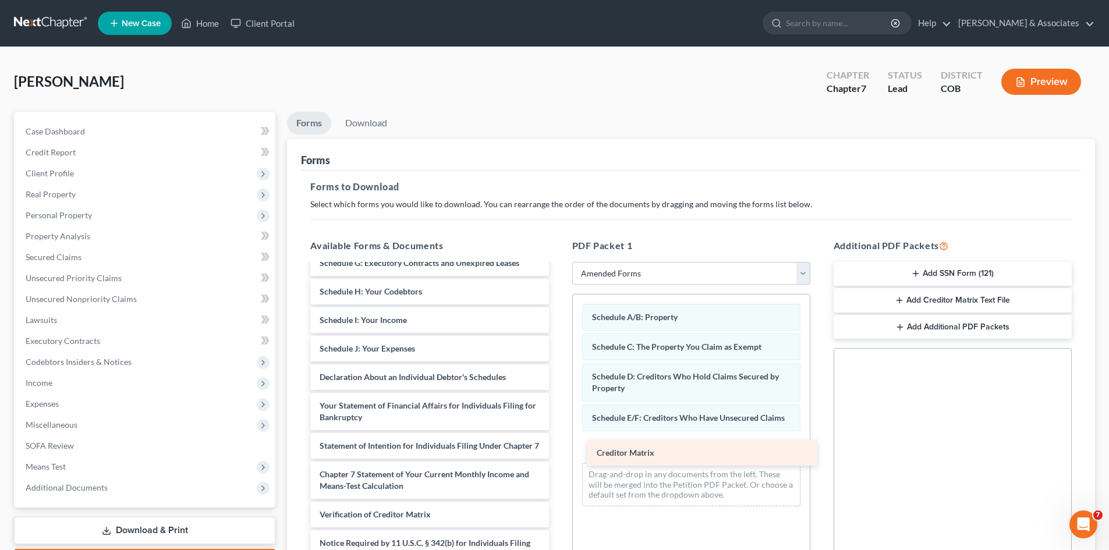
drag, startPoint x: 369, startPoint y: 526, endPoint x: 646, endPoint y: 453, distance: 286.6
click at [558, 453] on div "Creditor Matrix Voluntary Petition for Individuals Filing for Bankruptcy Summar…" at bounding box center [429, 394] width 257 height 403
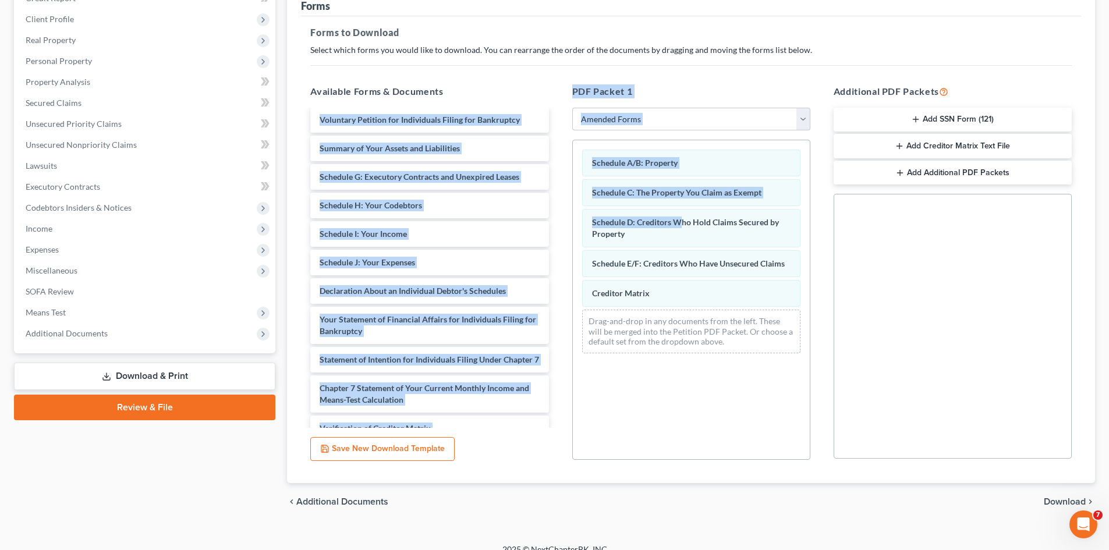
scroll to position [0, 0]
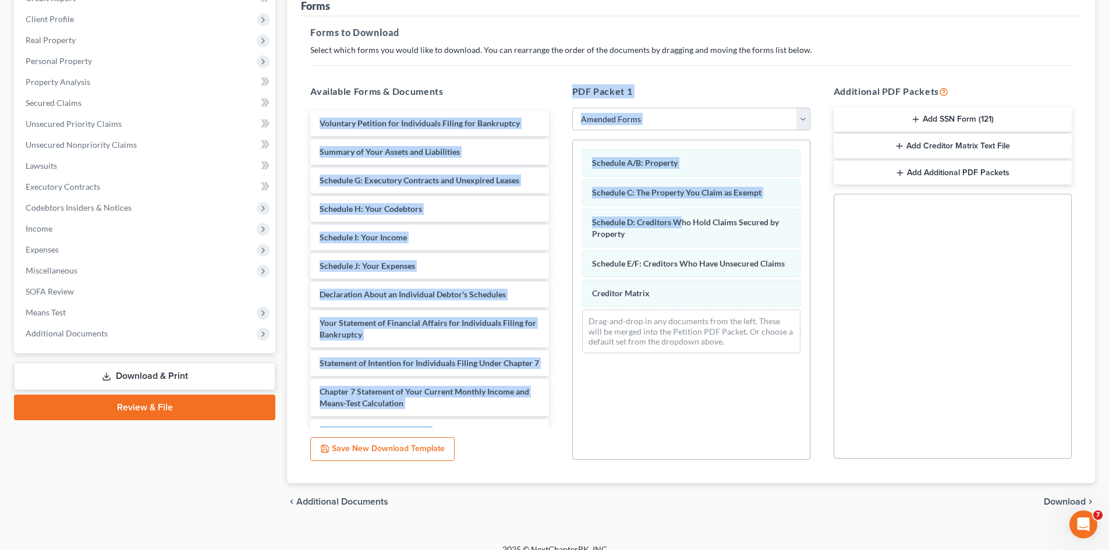
click at [1058, 502] on span "Download" at bounding box center [1065, 501] width 42 height 9
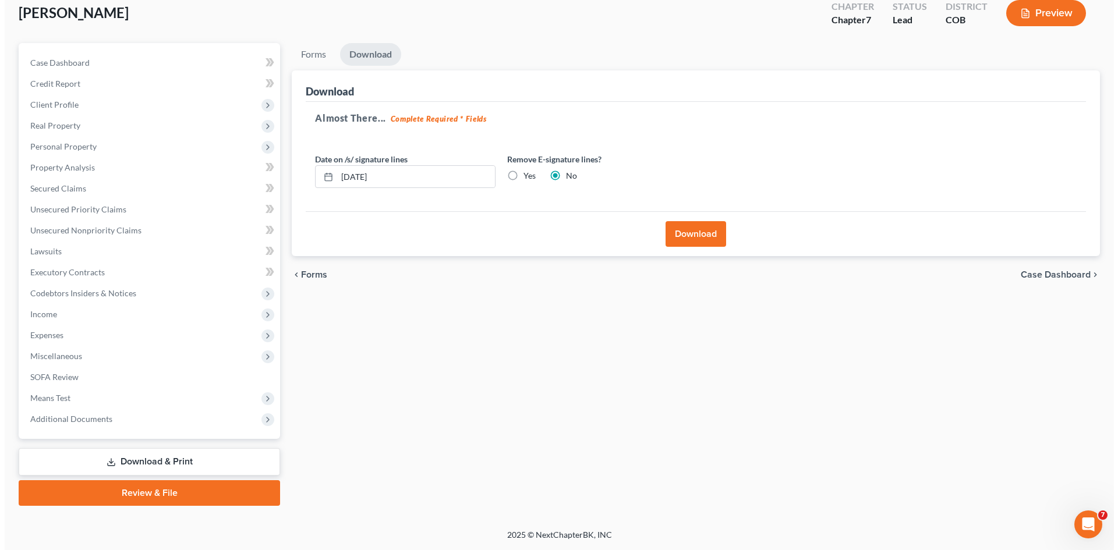
scroll to position [69, 0]
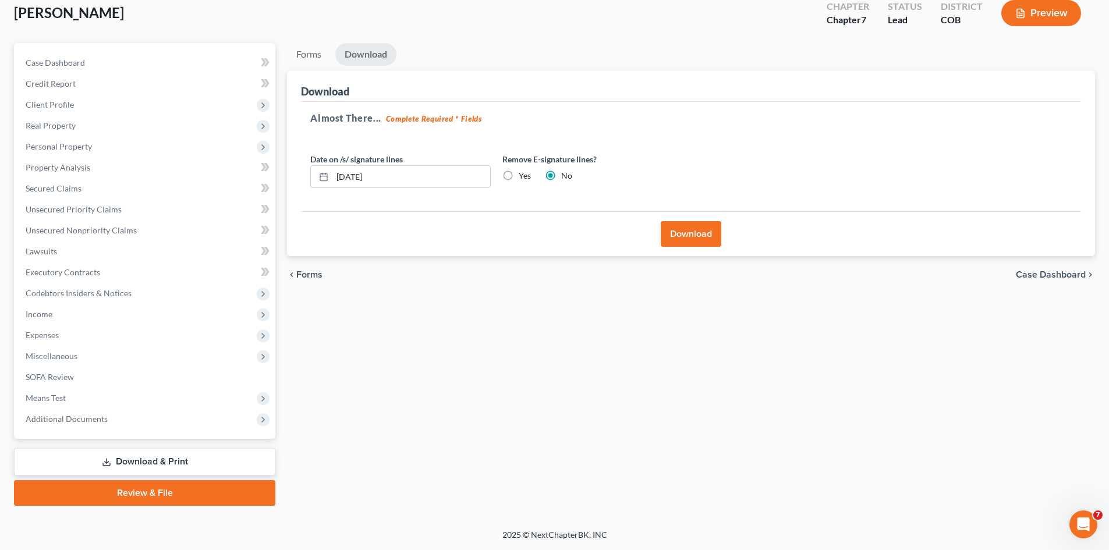
click at [683, 232] on button "Download" at bounding box center [691, 234] width 61 height 26
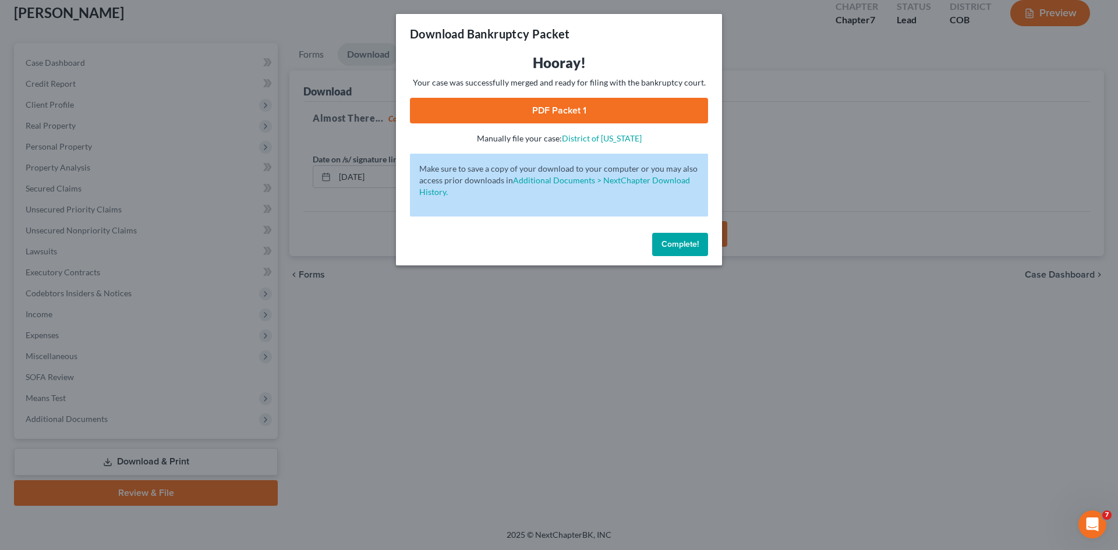
click at [555, 103] on link "PDF Packet 1" at bounding box center [559, 111] width 298 height 26
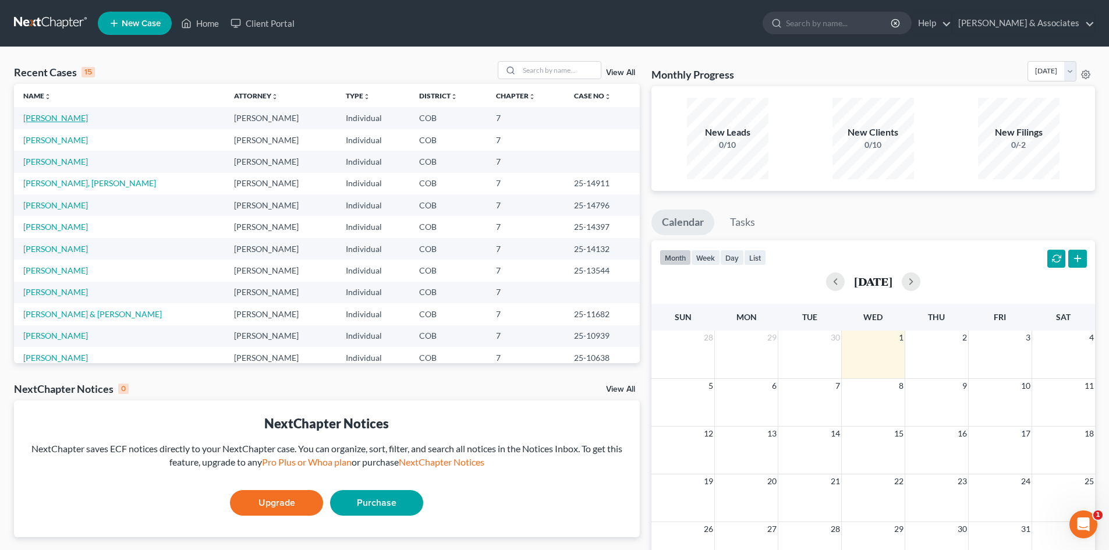
click at [42, 120] on link "[PERSON_NAME]" at bounding box center [55, 118] width 65 height 10
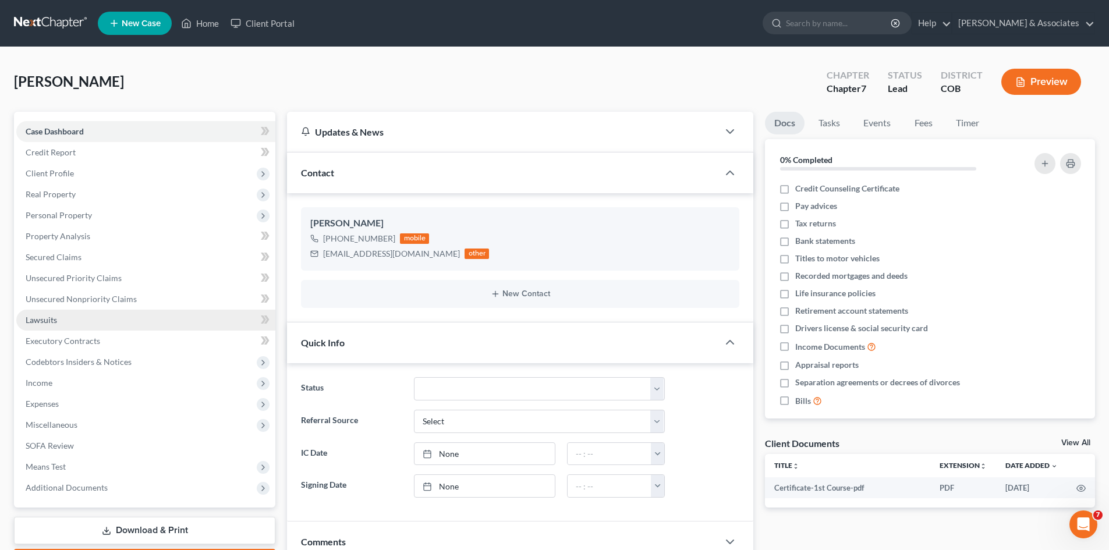
click at [41, 320] on span "Lawsuits" at bounding box center [41, 320] width 31 height 10
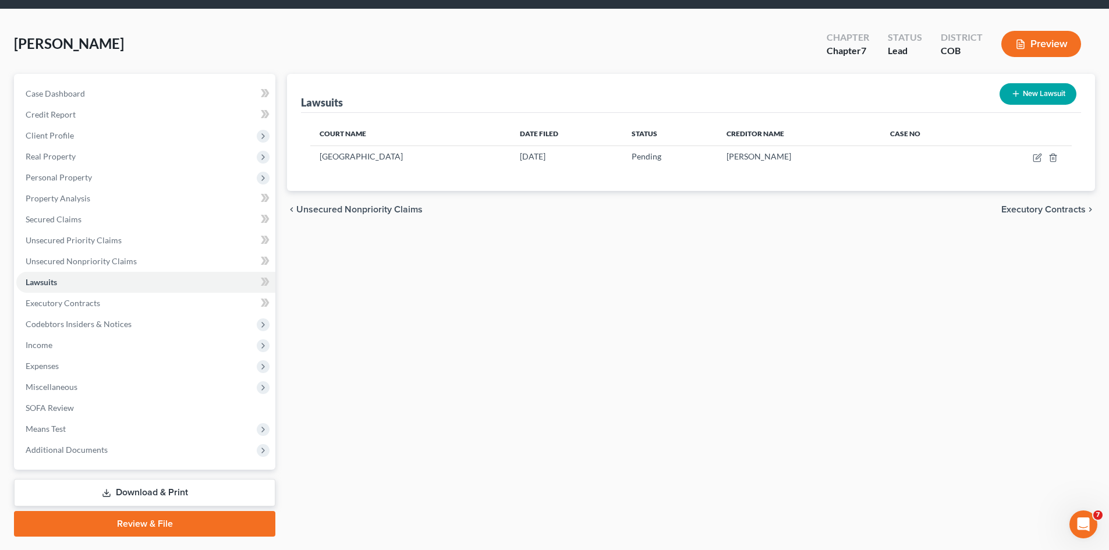
scroll to position [69, 0]
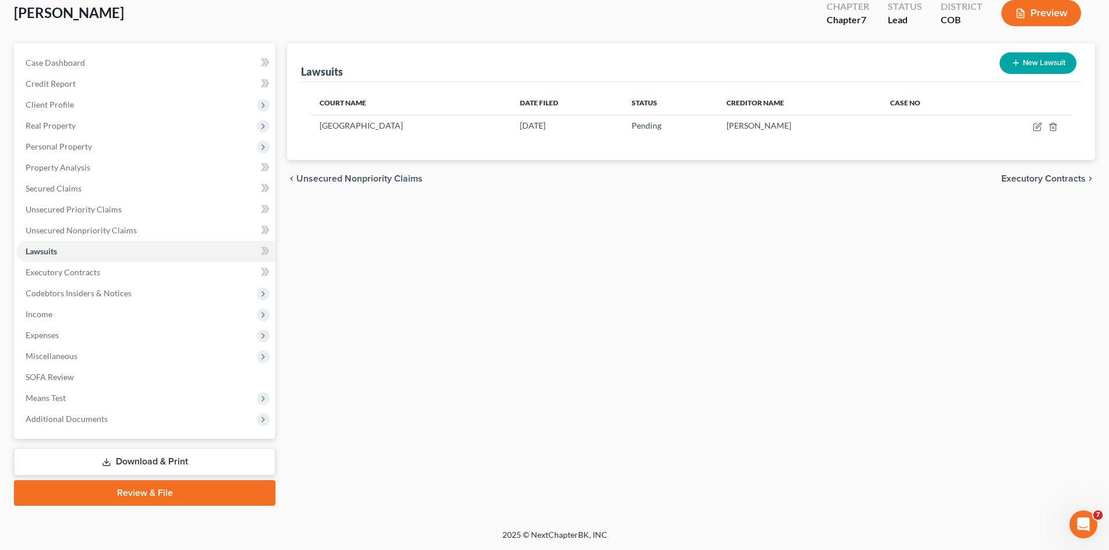
click at [149, 468] on link "Download & Print" at bounding box center [144, 461] width 261 height 27
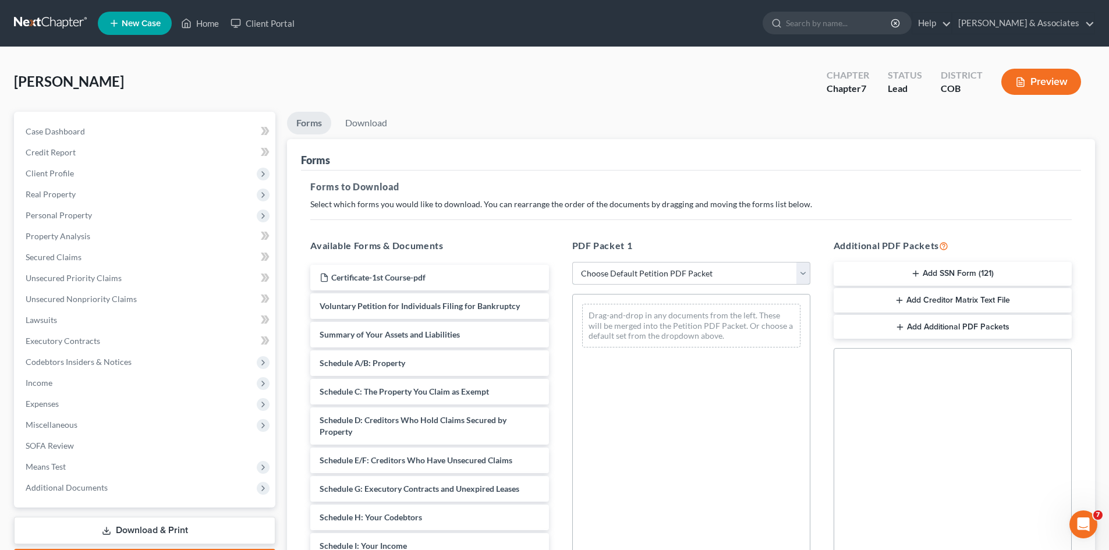
click at [804, 274] on select "Choose Default Petition PDF Packet Complete Bankruptcy Petition (all forms and …" at bounding box center [691, 273] width 238 height 23
select select "2"
click at [572, 262] on select "Choose Default Petition PDF Packet Complete Bankruptcy Petition (all forms and …" at bounding box center [691, 273] width 238 height 23
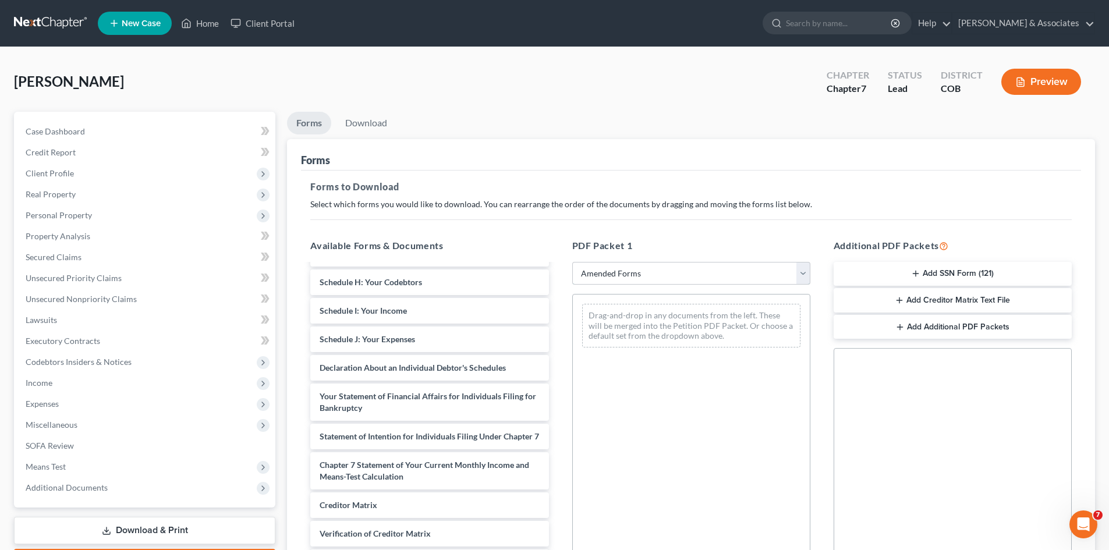
scroll to position [212, 0]
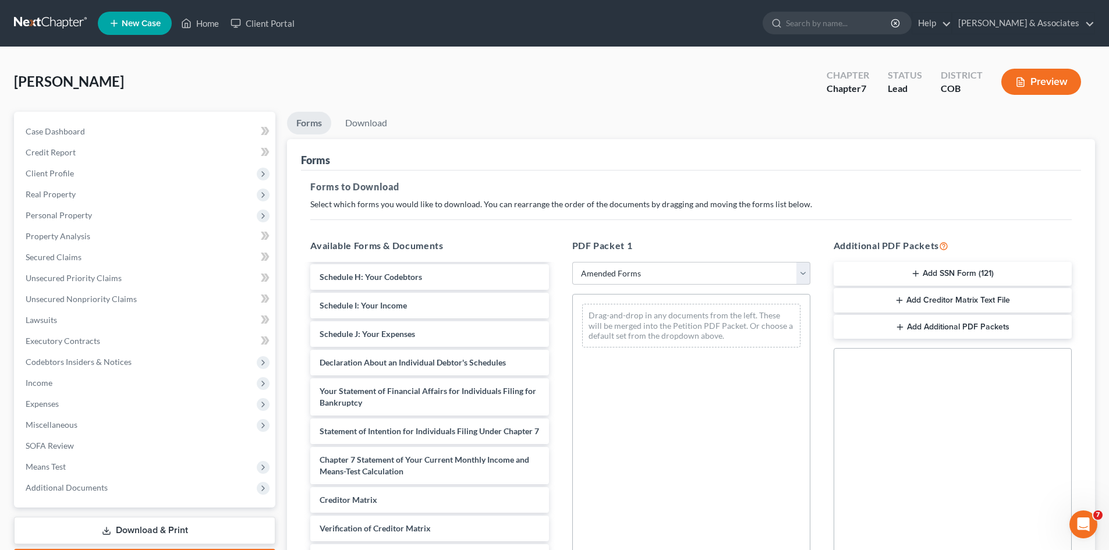
drag, startPoint x: 580, startPoint y: 522, endPoint x: 583, endPoint y: 536, distance: 14.2
click at [583, 536] on div "Drag-and-drop in any documents from the left. These will be merged into the Pet…" at bounding box center [691, 454] width 238 height 320
click at [408, 407] on div "Your Statement of Financial Affairs for Individuals Filing for Bankruptcy" at bounding box center [429, 396] width 238 height 37
click at [311, 126] on link "Forms" at bounding box center [309, 123] width 44 height 23
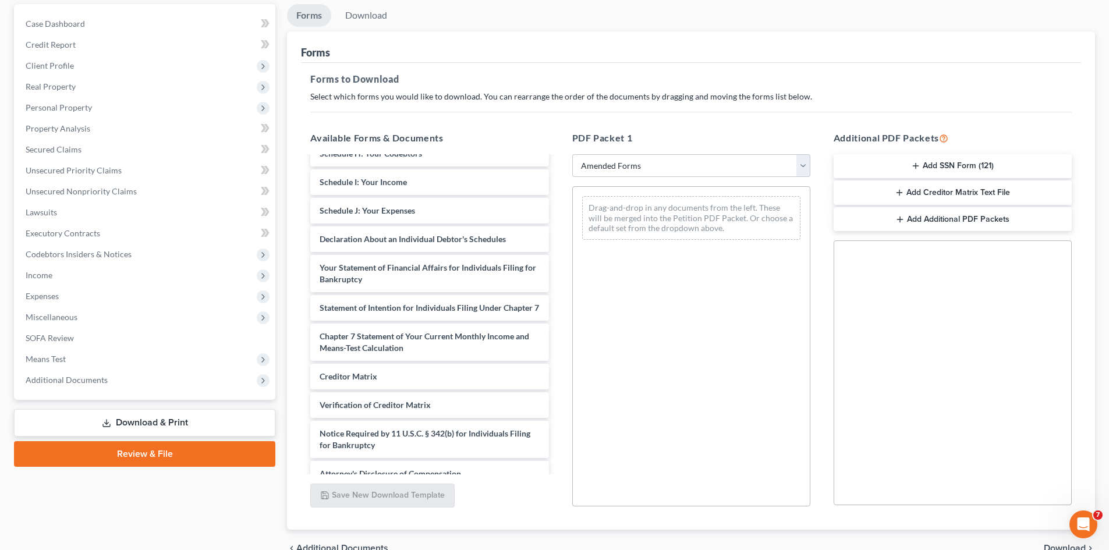
scroll to position [231, 0]
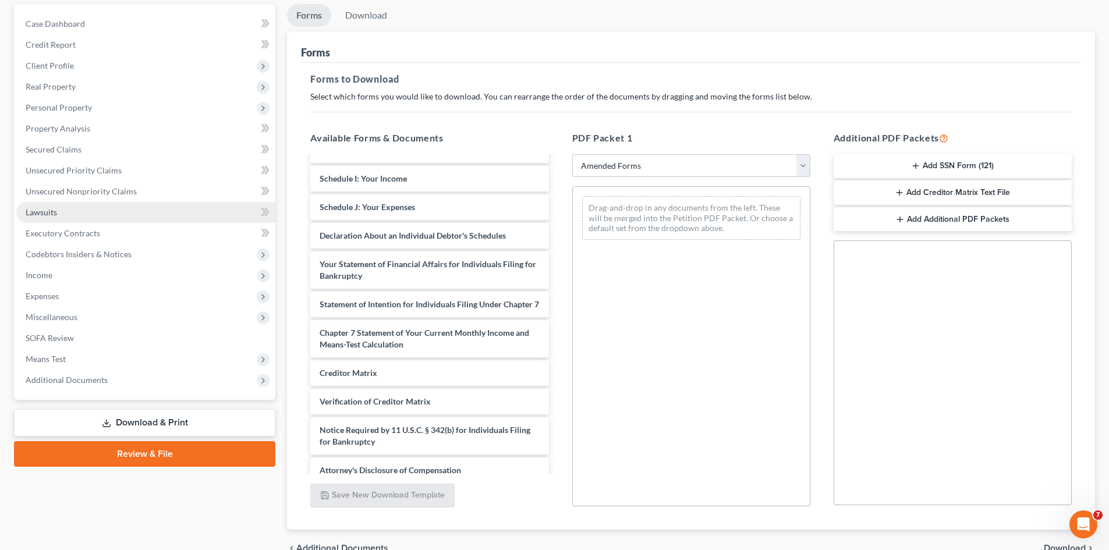
click at [62, 212] on link "Lawsuits" at bounding box center [145, 212] width 259 height 21
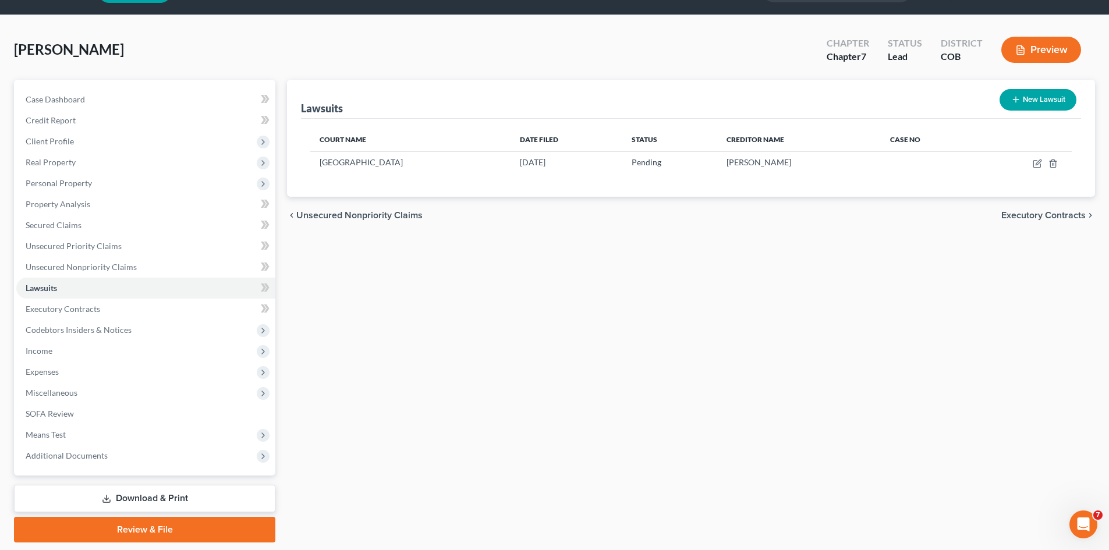
scroll to position [56, 0]
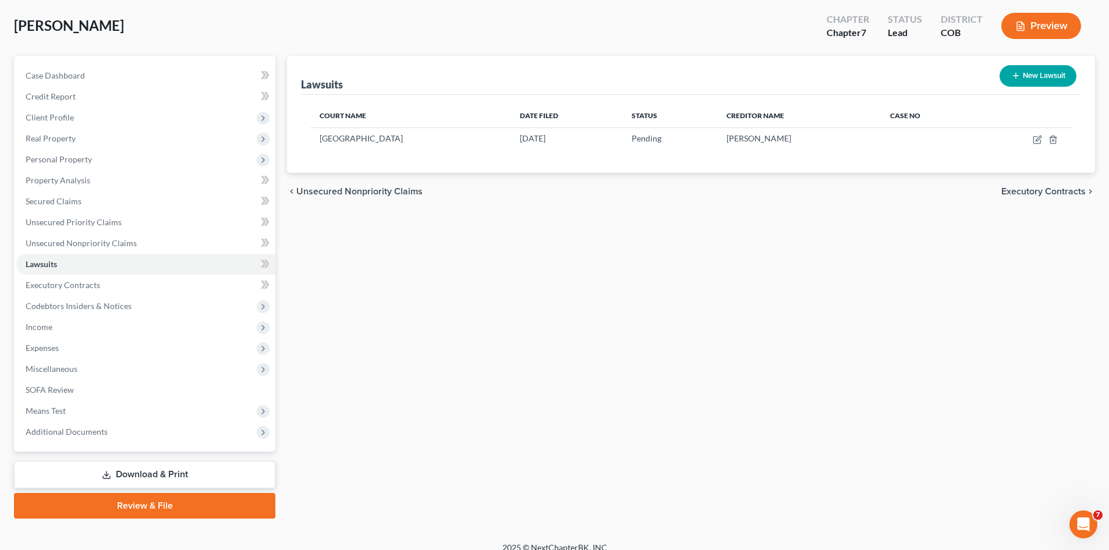
click at [162, 475] on link "Download & Print" at bounding box center [144, 474] width 261 height 27
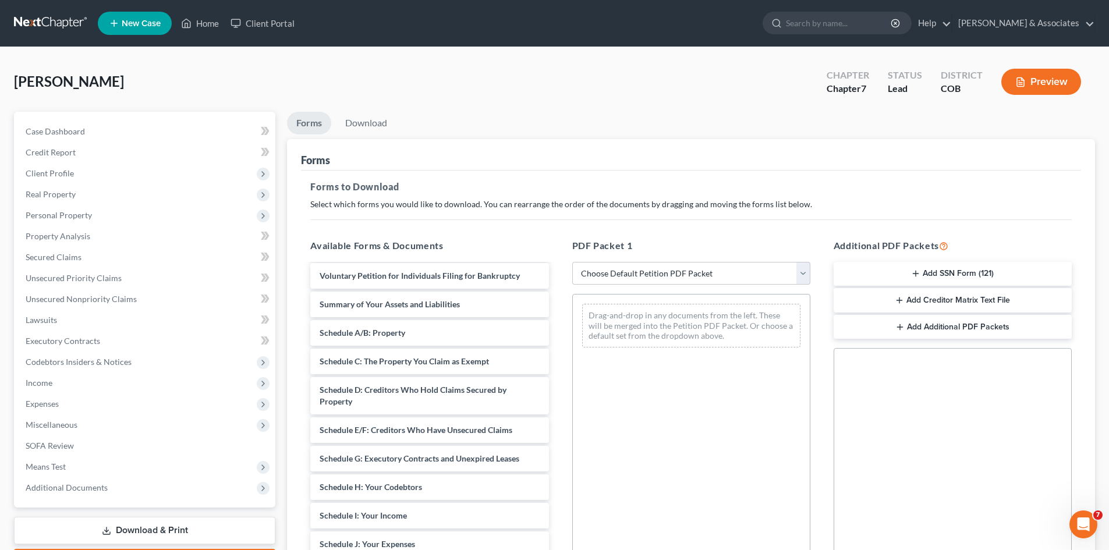
scroll to position [33, 0]
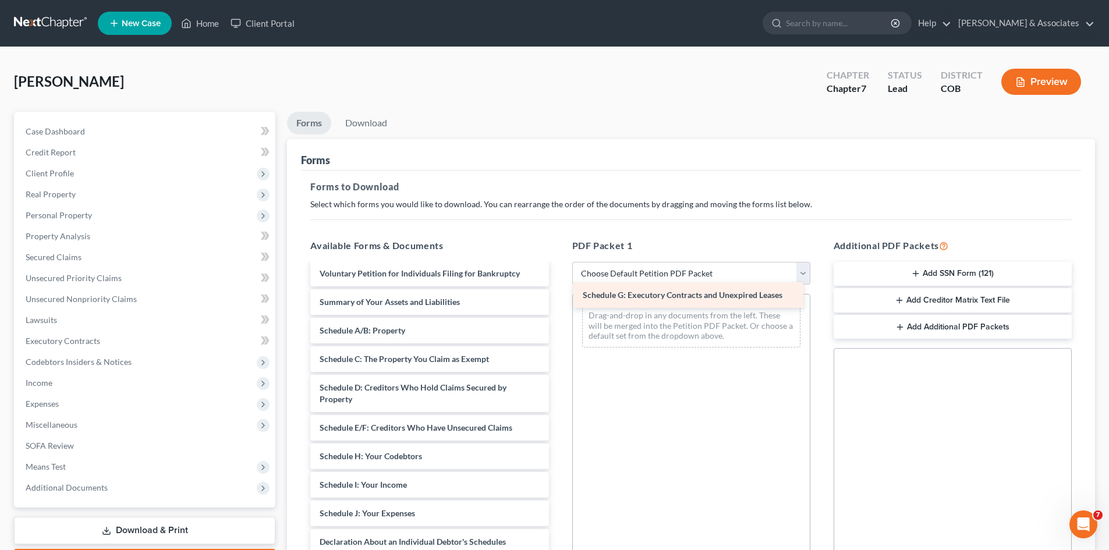
drag, startPoint x: 369, startPoint y: 458, endPoint x: 632, endPoint y: 297, distance: 308.6
click at [558, 297] on div "Schedule G: Executory Contracts and Unexpired Leases Certificate-1st Course-pdf…" at bounding box center [429, 510] width 257 height 557
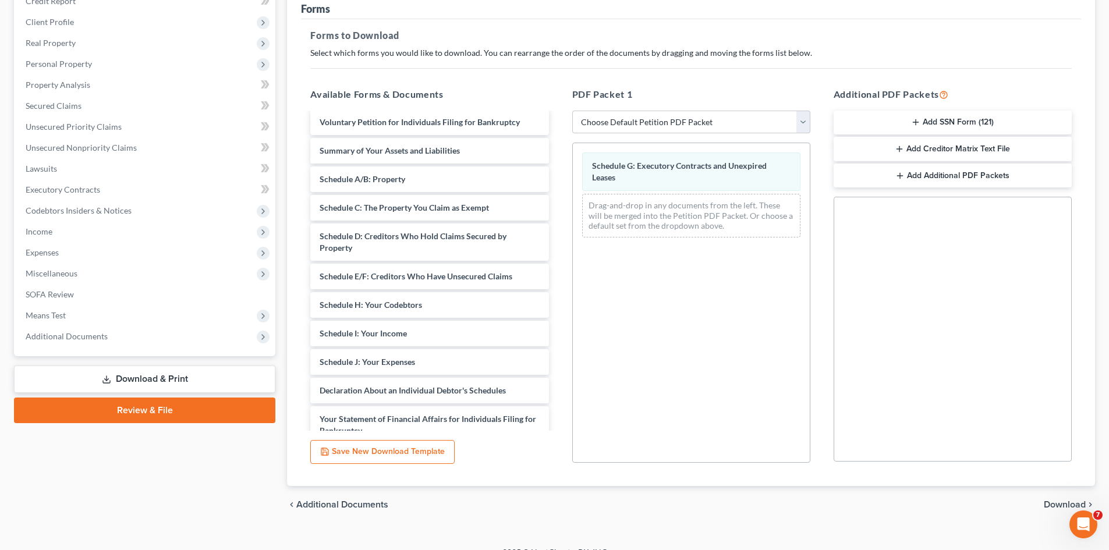
scroll to position [152, 0]
click at [1065, 502] on span "Download" at bounding box center [1065, 503] width 42 height 9
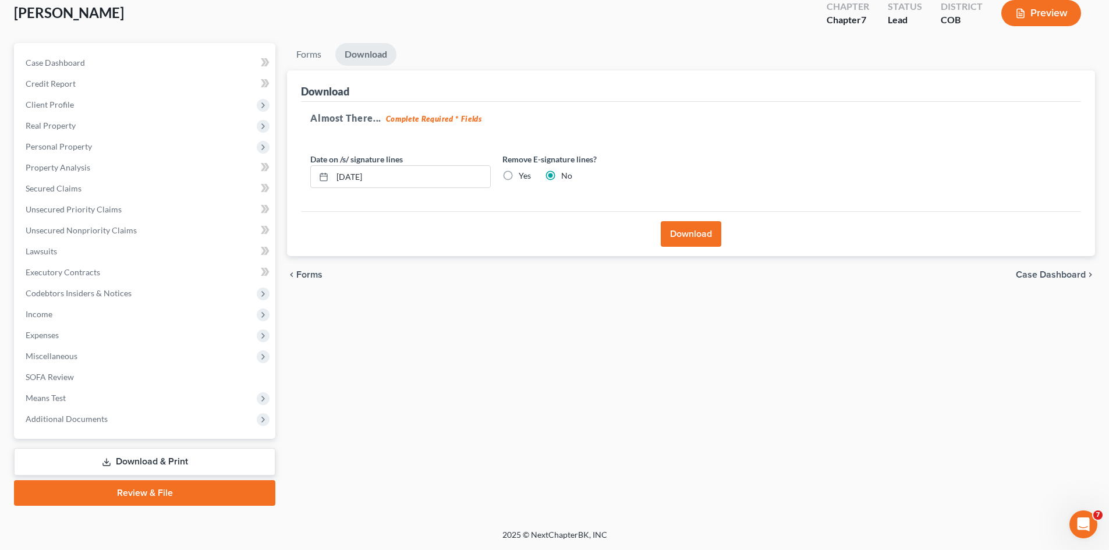
scroll to position [69, 0]
click at [708, 233] on button "Download" at bounding box center [691, 234] width 61 height 26
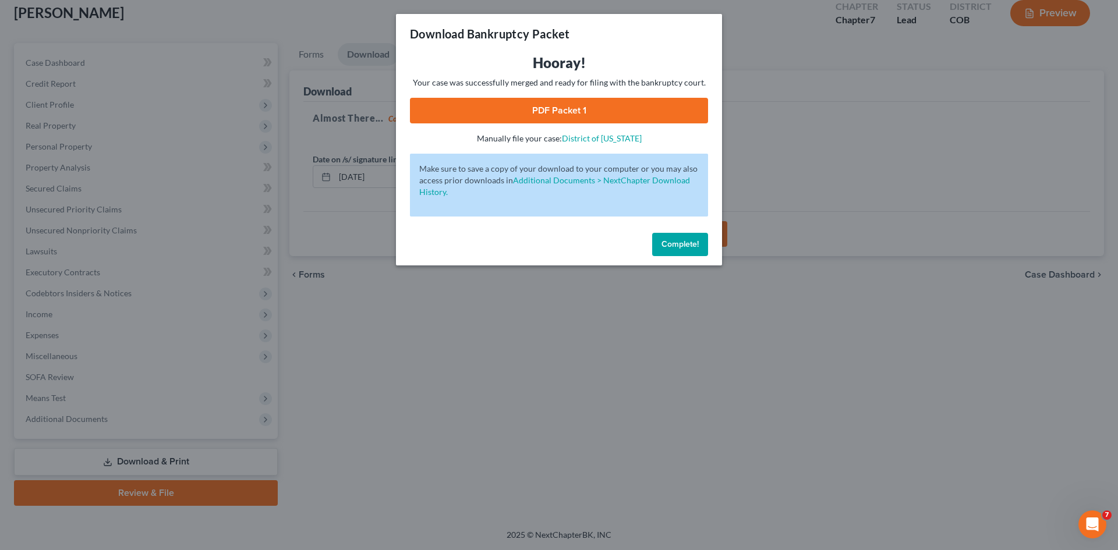
click at [556, 105] on link "PDF Packet 1" at bounding box center [559, 111] width 298 height 26
click at [689, 249] on span "Complete!" at bounding box center [679, 244] width 37 height 10
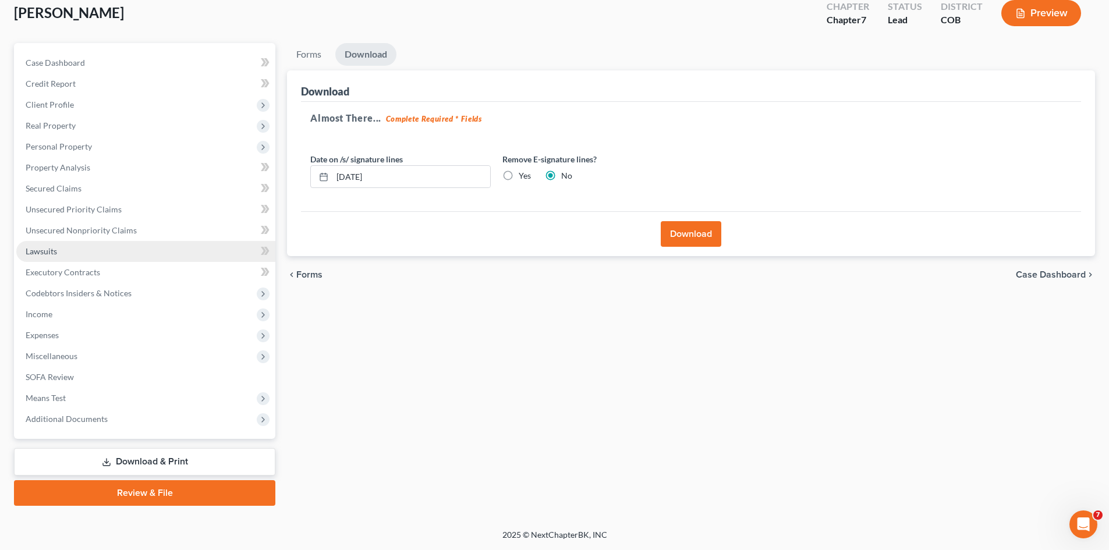
click at [45, 254] on span "Lawsuits" at bounding box center [41, 251] width 31 height 10
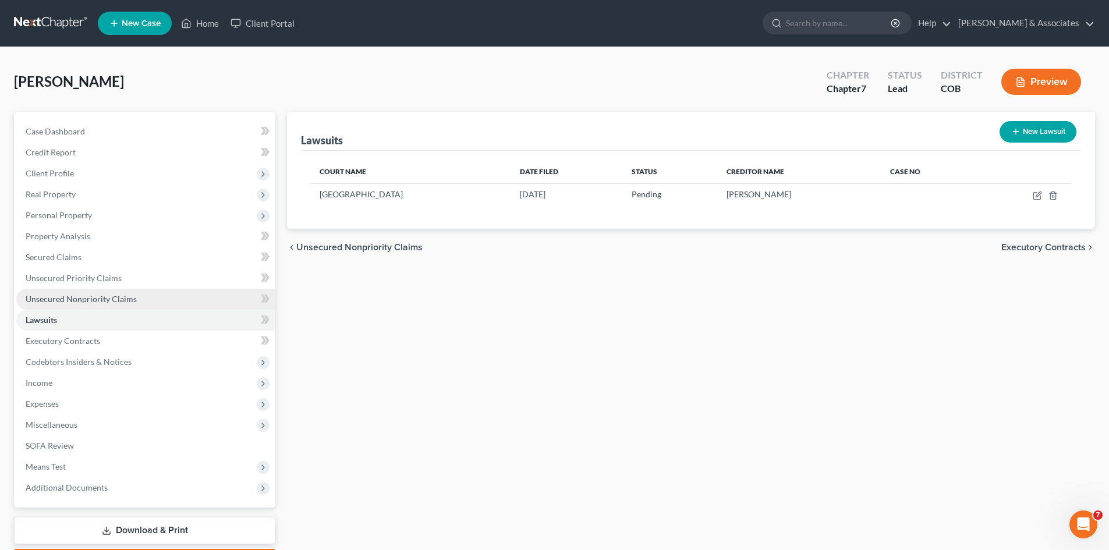
click at [105, 301] on span "Unsecured Nonpriority Claims" at bounding box center [81, 299] width 111 height 10
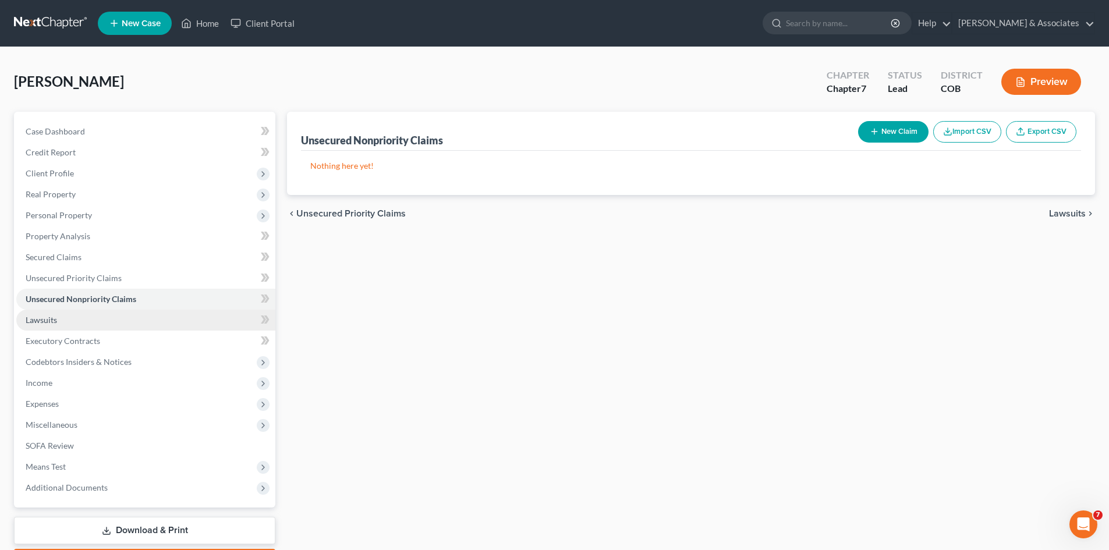
click at [45, 315] on span "Lawsuits" at bounding box center [41, 320] width 31 height 10
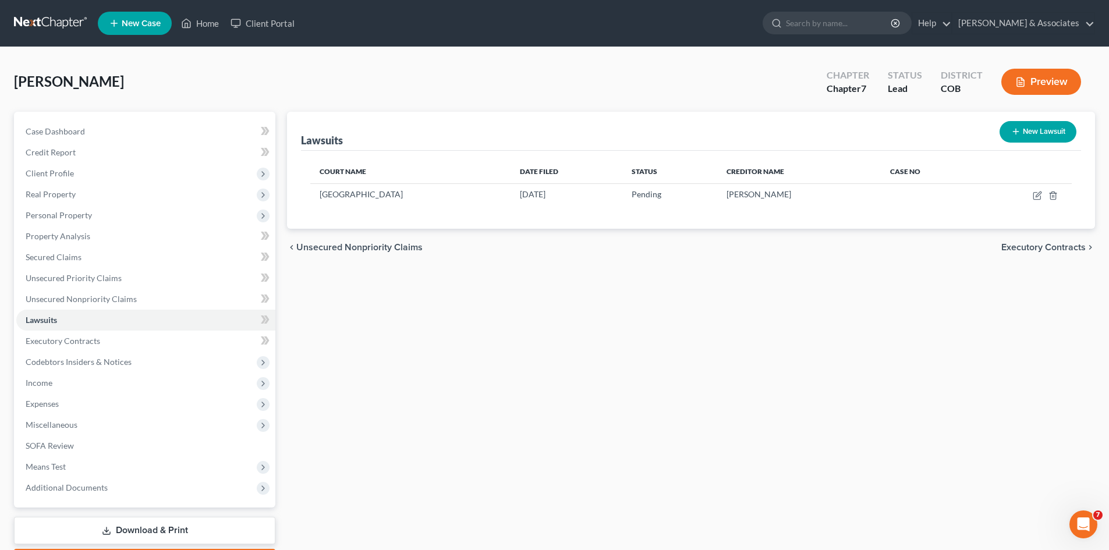
click at [167, 531] on link "Download & Print" at bounding box center [144, 530] width 261 height 27
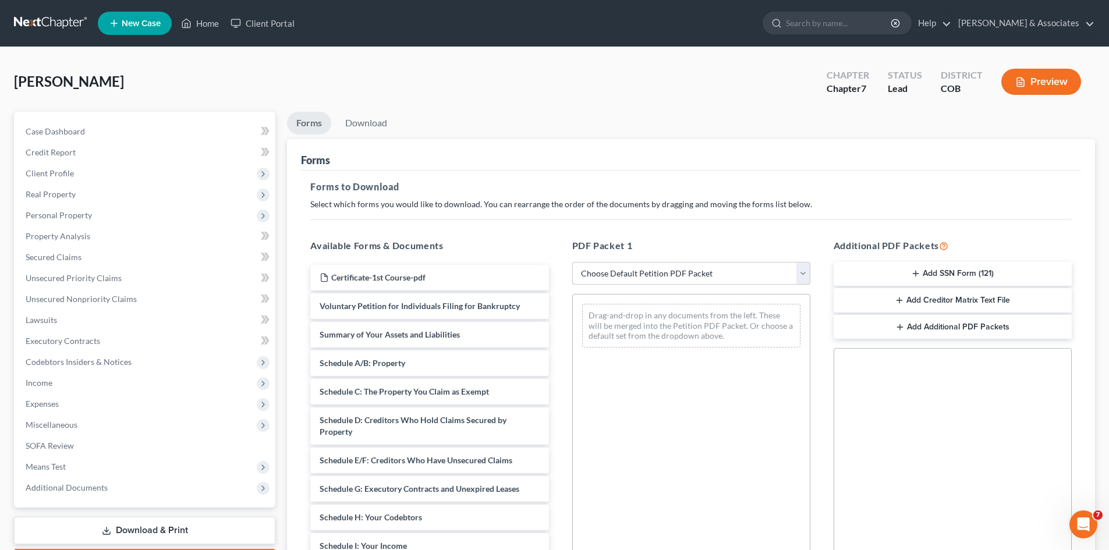
click at [803, 276] on select "Choose Default Petition PDF Packet Complete Bankruptcy Petition (all forms and …" at bounding box center [691, 273] width 238 height 23
select select "2"
click at [572, 262] on select "Choose Default Petition PDF Packet Complete Bankruptcy Petition (all forms and …" at bounding box center [691, 273] width 238 height 23
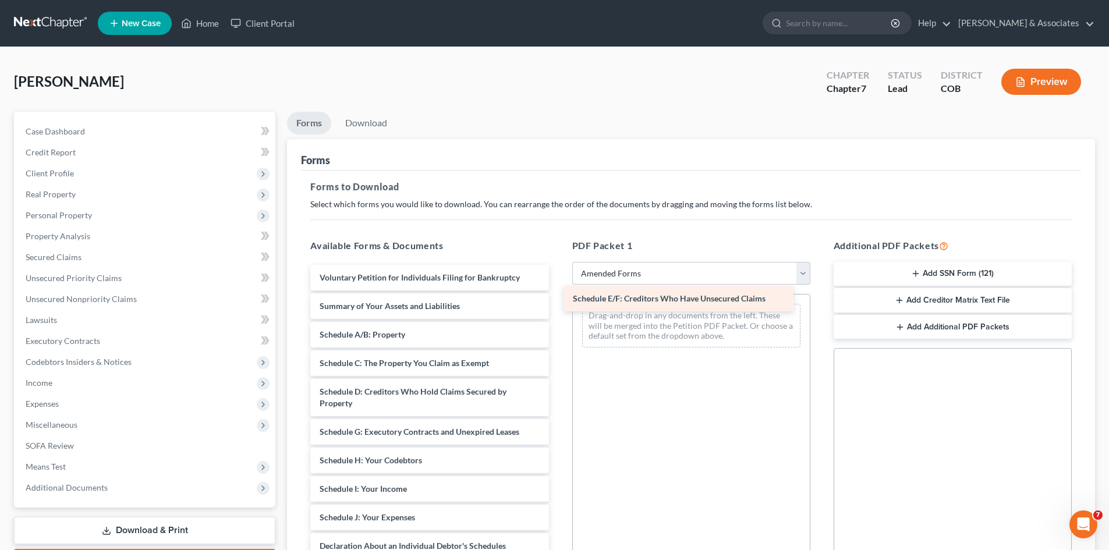
drag, startPoint x: 443, startPoint y: 433, endPoint x: 699, endPoint y: 300, distance: 288.5
click at [558, 300] on div "Schedule E/F: Creditors Who Have Unsecured Claims Voluntary Petition for Indivi…" at bounding box center [429, 529] width 257 height 529
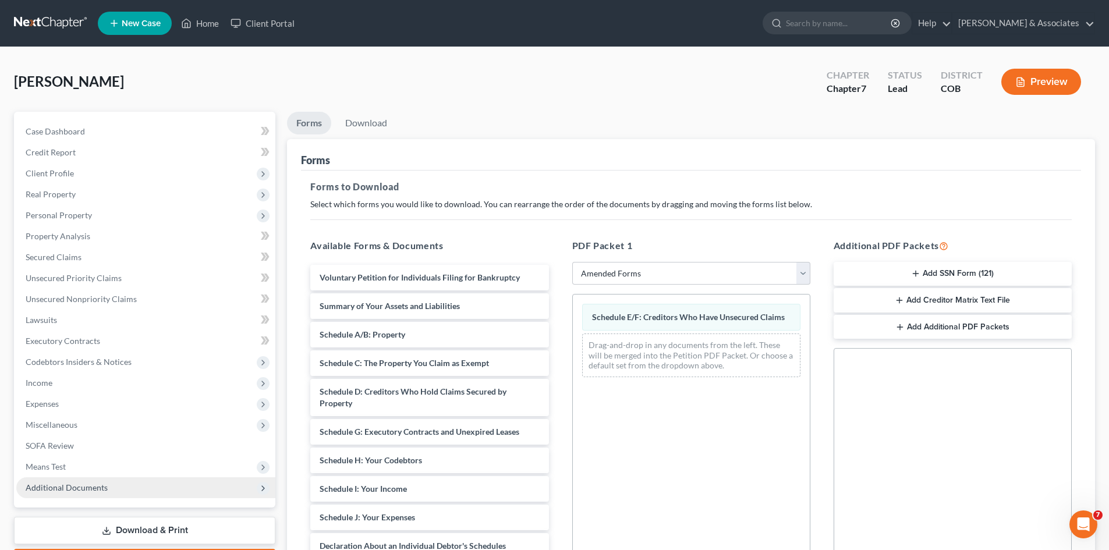
click at [53, 488] on span "Additional Documents" at bounding box center [67, 488] width 82 height 10
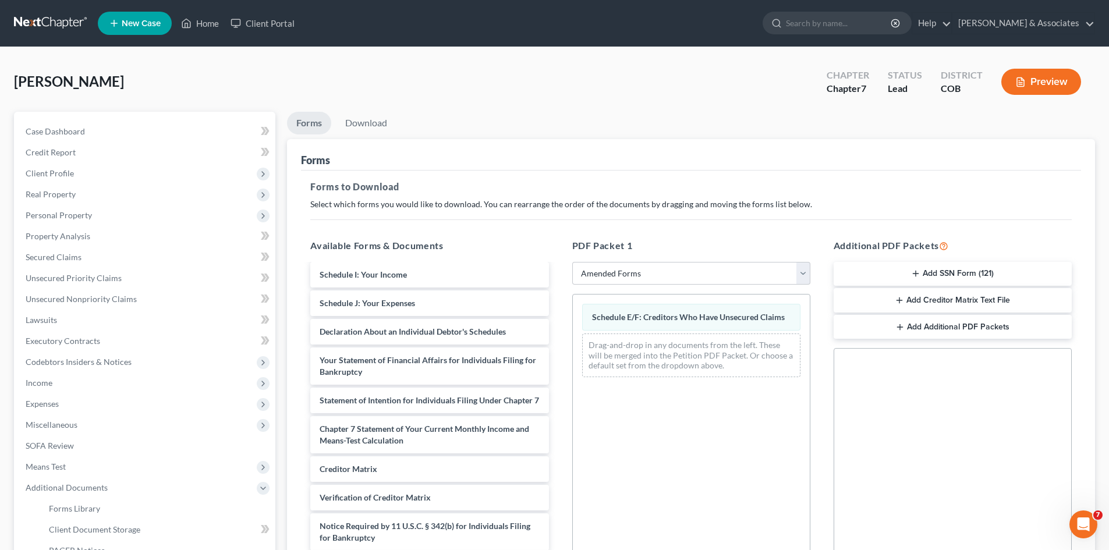
scroll to position [226, 0]
click at [44, 422] on span "Miscellaneous" at bounding box center [52, 425] width 52 height 10
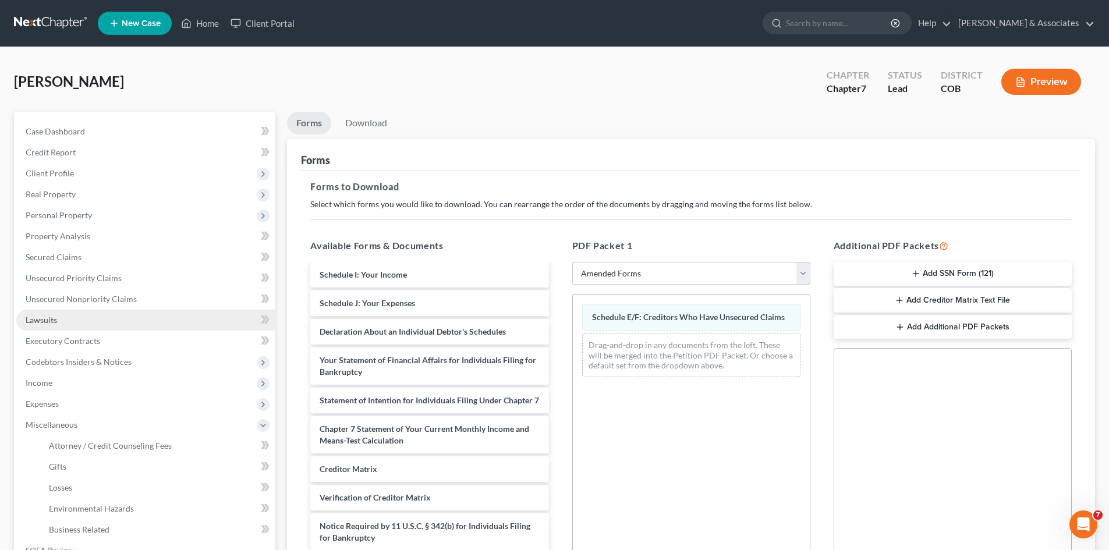
click at [38, 320] on span "Lawsuits" at bounding box center [41, 320] width 31 height 10
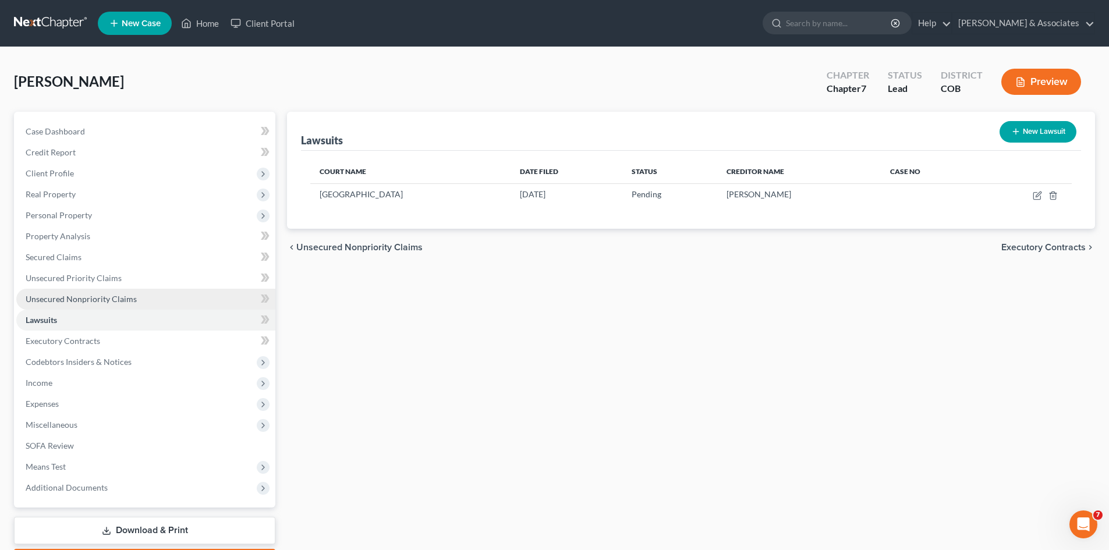
click at [60, 300] on span "Unsecured Nonpriority Claims" at bounding box center [81, 299] width 111 height 10
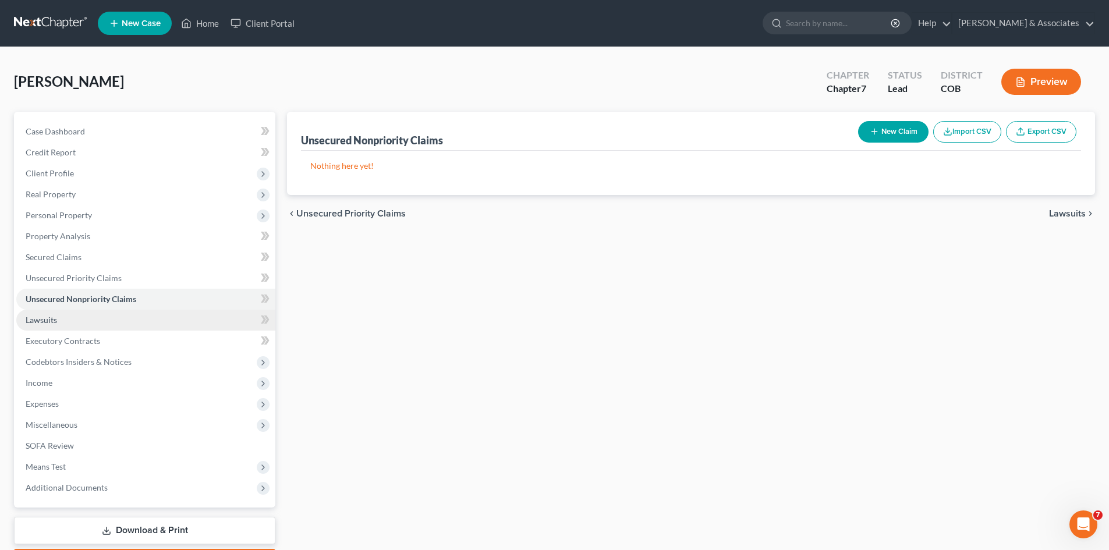
click at [54, 324] on span "Lawsuits" at bounding box center [41, 320] width 31 height 10
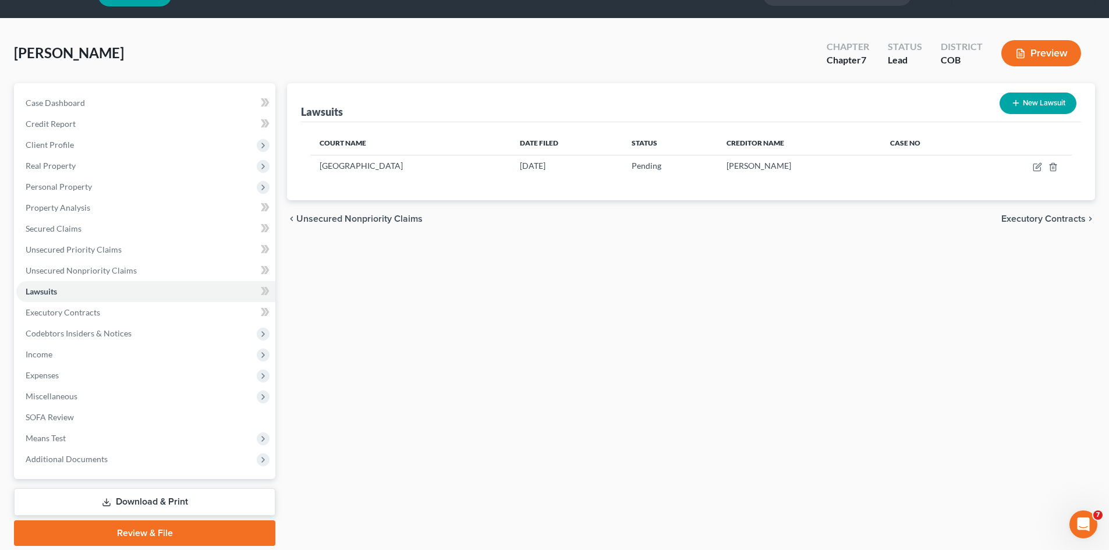
scroll to position [69, 0]
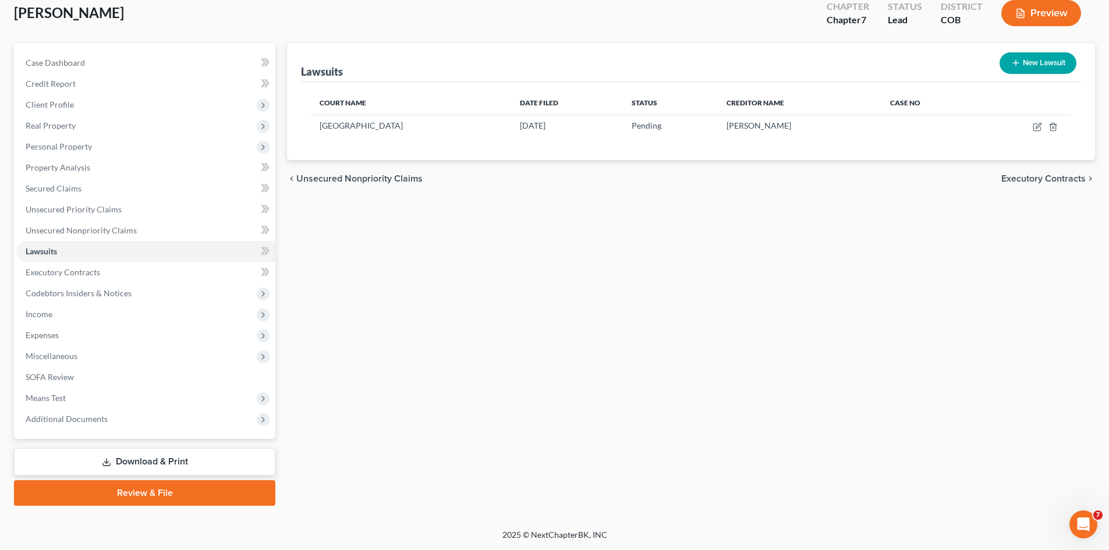
click at [156, 464] on link "Download & Print" at bounding box center [144, 461] width 261 height 27
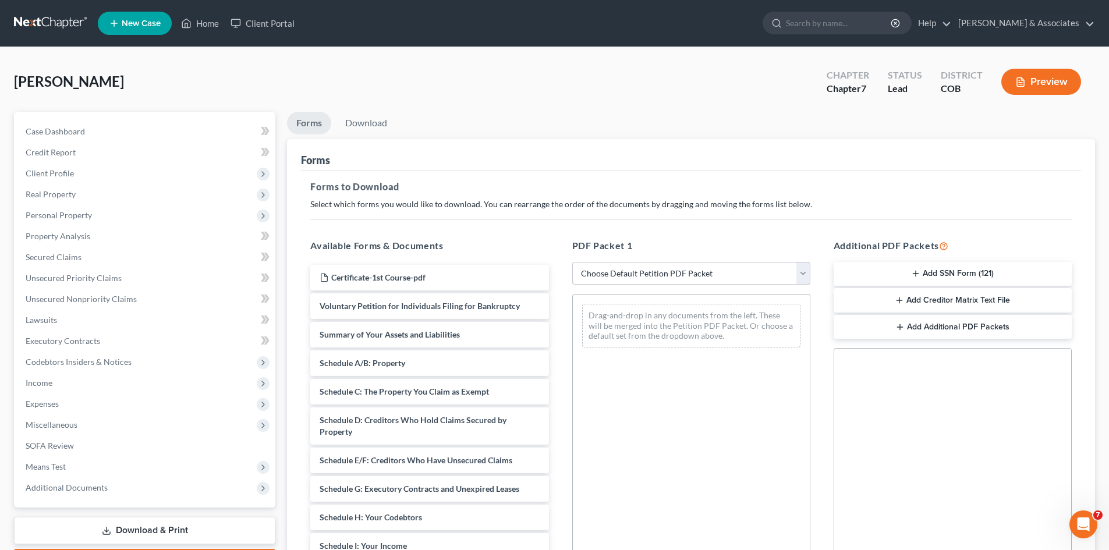
click at [798, 272] on select "Choose Default Petition PDF Packet Complete Bankruptcy Petition (all forms and …" at bounding box center [691, 273] width 238 height 23
select select "2"
click at [572, 262] on select "Choose Default Petition PDF Packet Complete Bankruptcy Petition (all forms and …" at bounding box center [691, 273] width 238 height 23
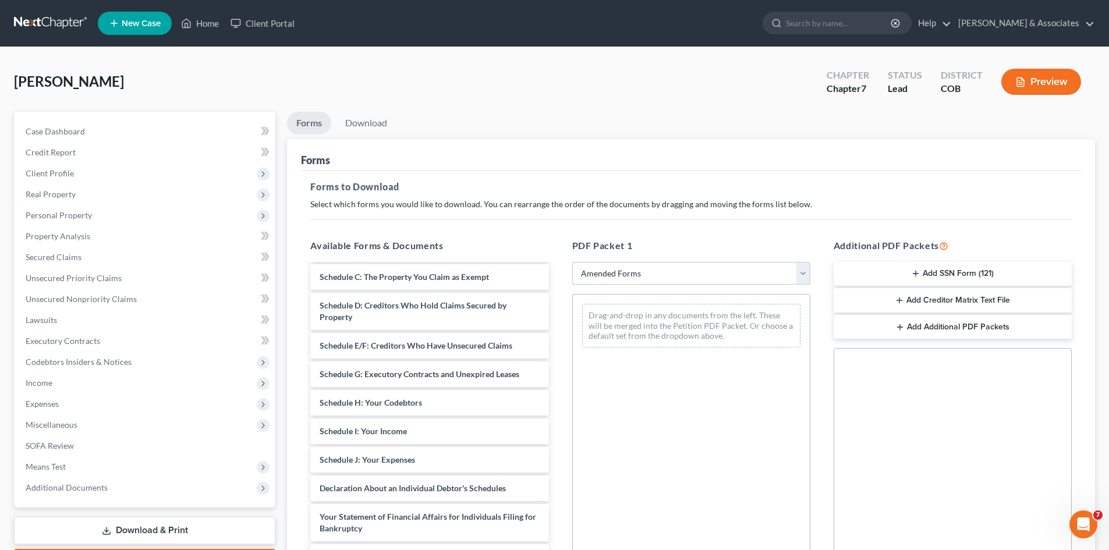
scroll to position [106, 0]
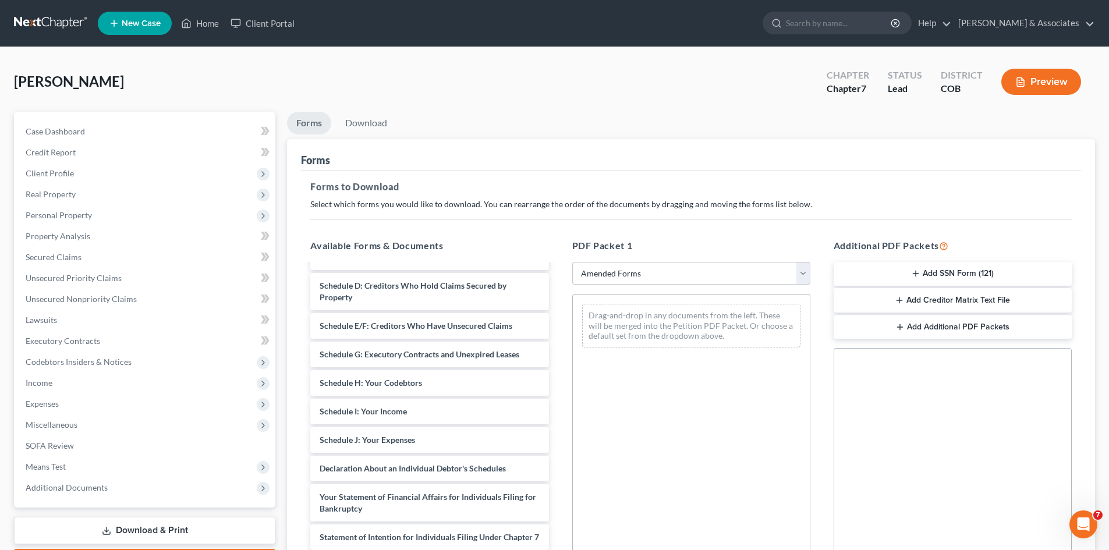
click at [565, 424] on div "PDF Packet 1 Choose Default Petition PDF Packet Complete Bankruptcy Petition (a…" at bounding box center [691, 426] width 261 height 395
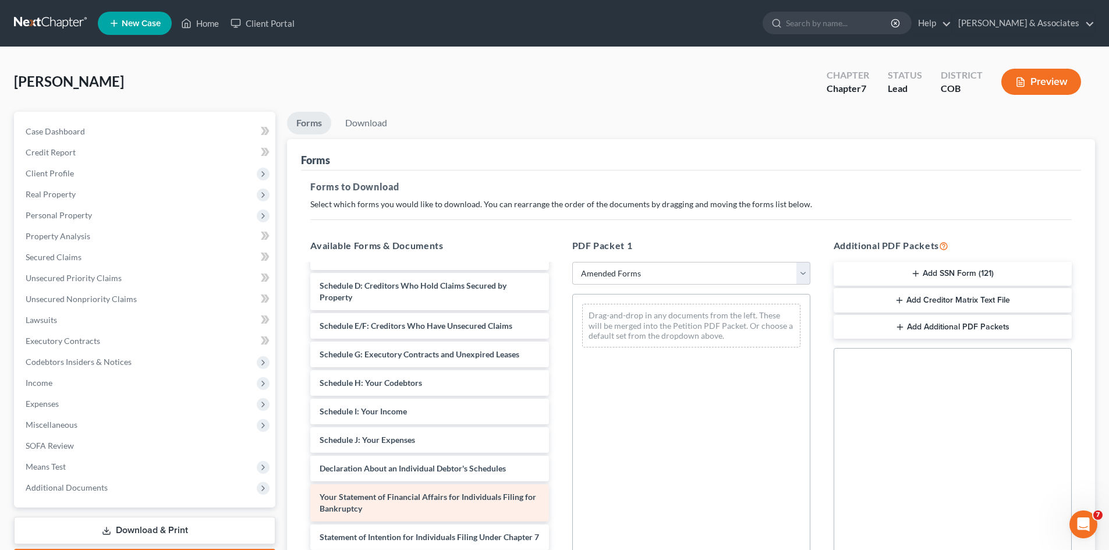
click at [444, 499] on span "Your Statement of Financial Affairs for Individuals Filing for Bankruptcy" at bounding box center [428, 503] width 217 height 22
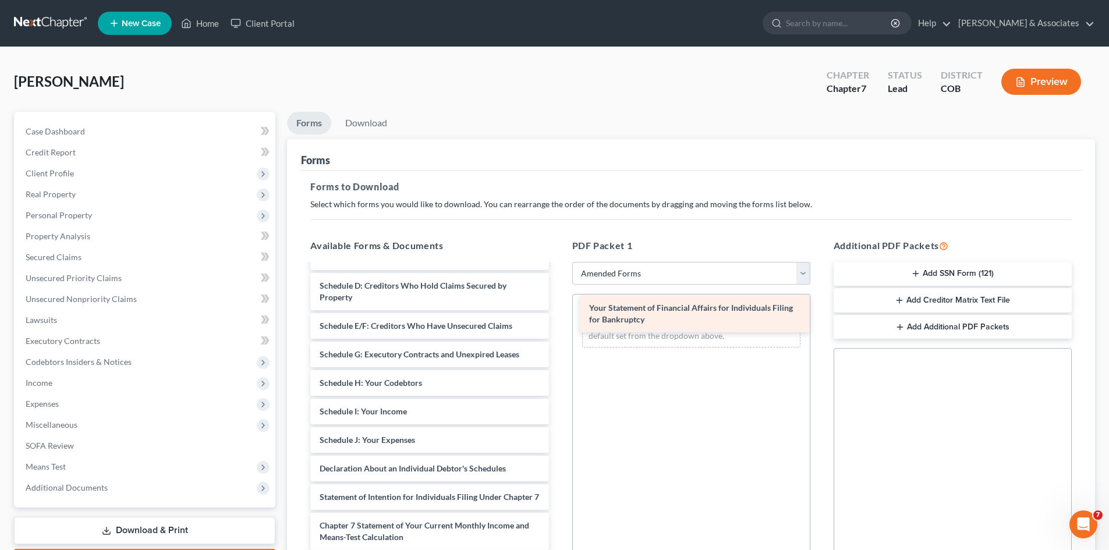
drag, startPoint x: 359, startPoint y: 510, endPoint x: 628, endPoint y: 318, distance: 330.1
click at [558, 318] on div "Your Statement of Financial Affairs for Individuals Filing for Bankruptcy Volun…" at bounding box center [429, 417] width 257 height 517
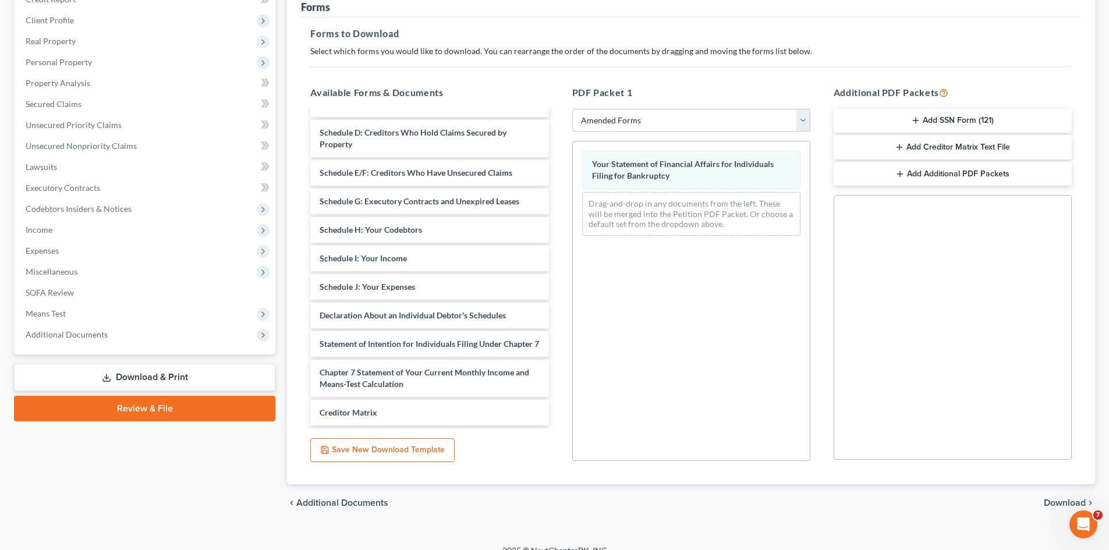
scroll to position [169, 0]
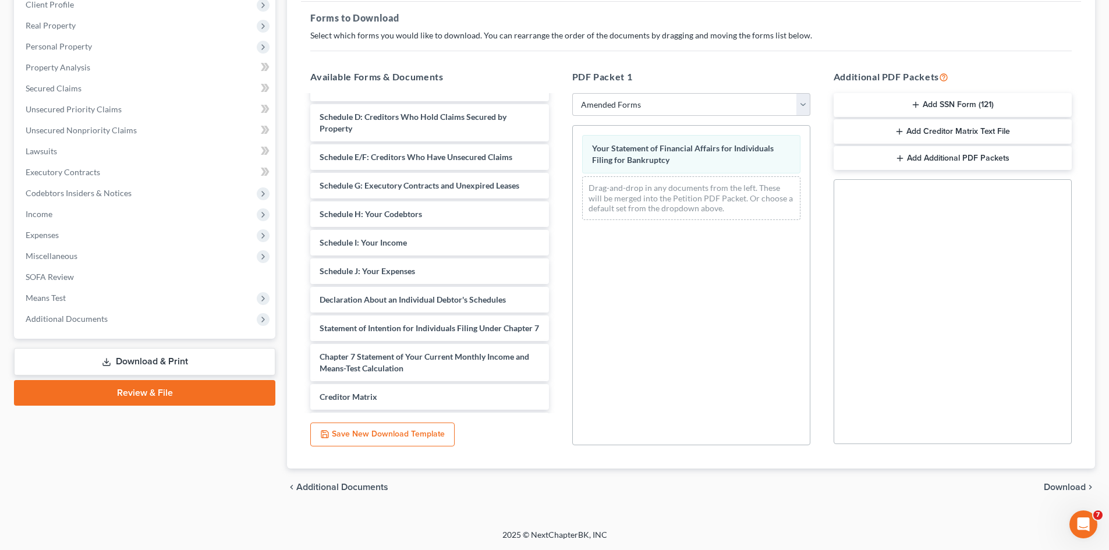
click at [1069, 486] on span "Download" at bounding box center [1065, 487] width 42 height 9
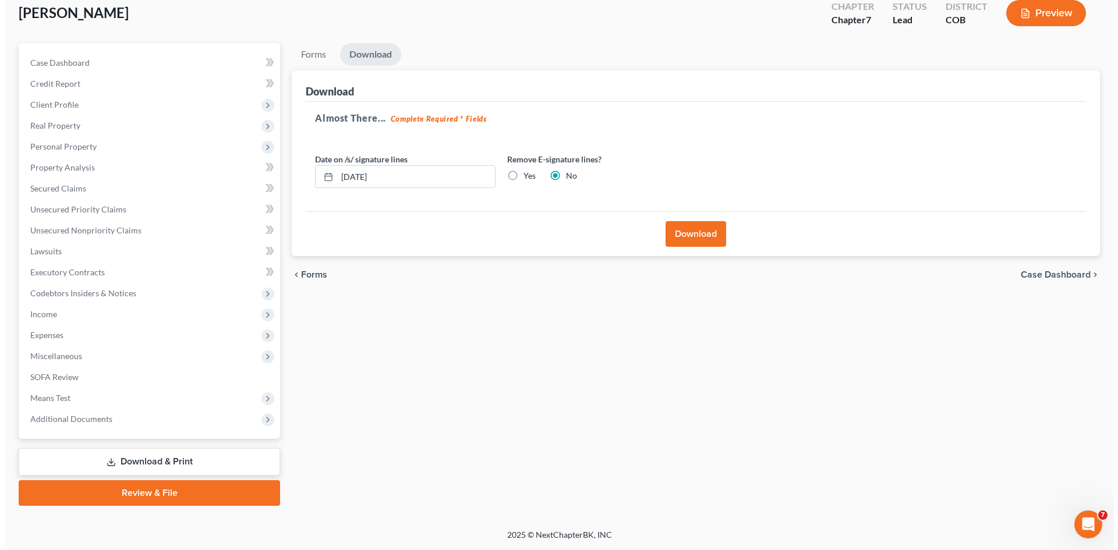
scroll to position [69, 0]
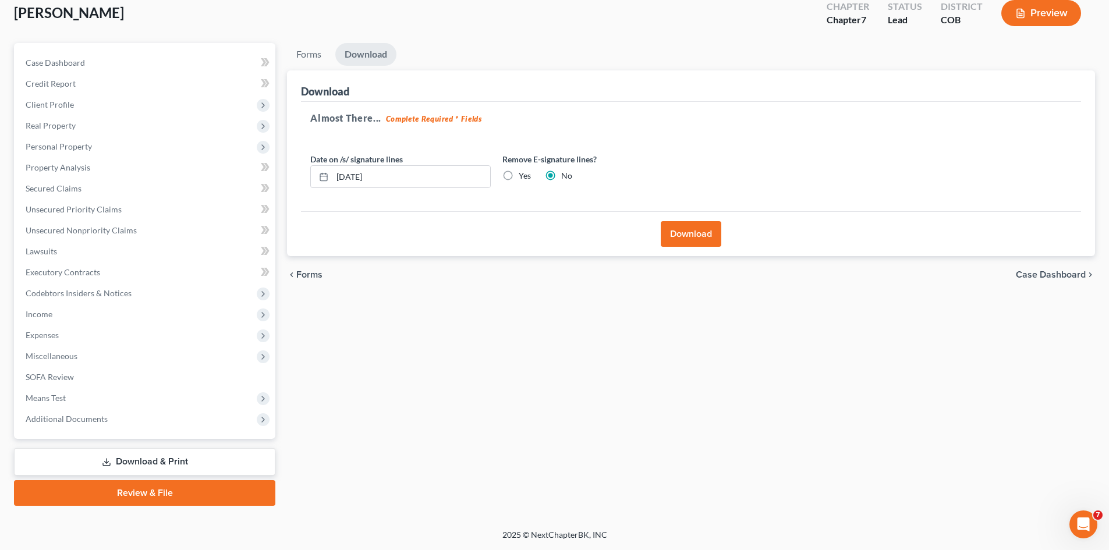
click at [703, 226] on button "Download" at bounding box center [691, 234] width 61 height 26
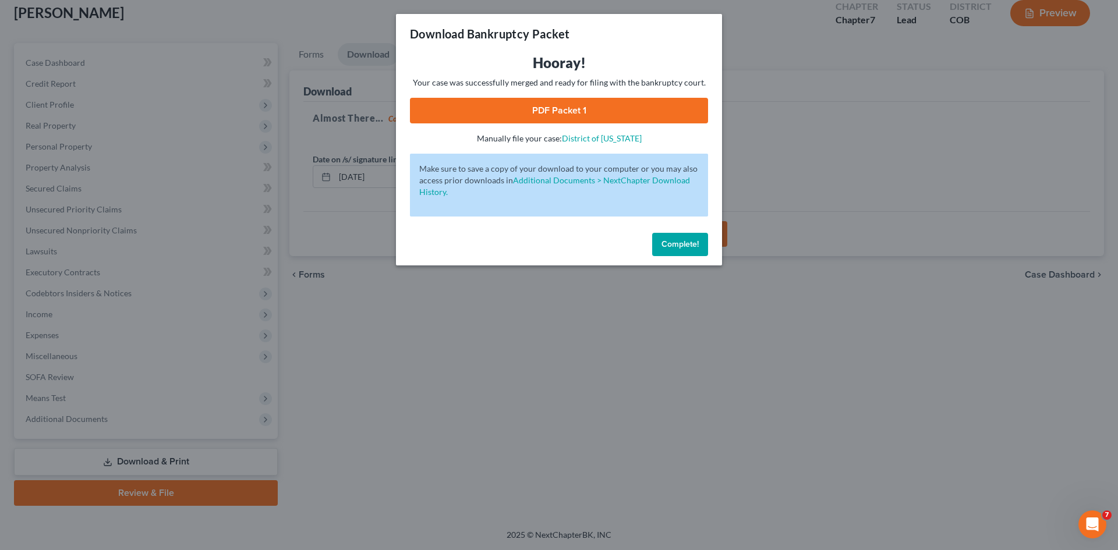
click at [558, 108] on link "PDF Packet 1" at bounding box center [559, 111] width 298 height 26
